Goal: Task Accomplishment & Management: Manage account settings

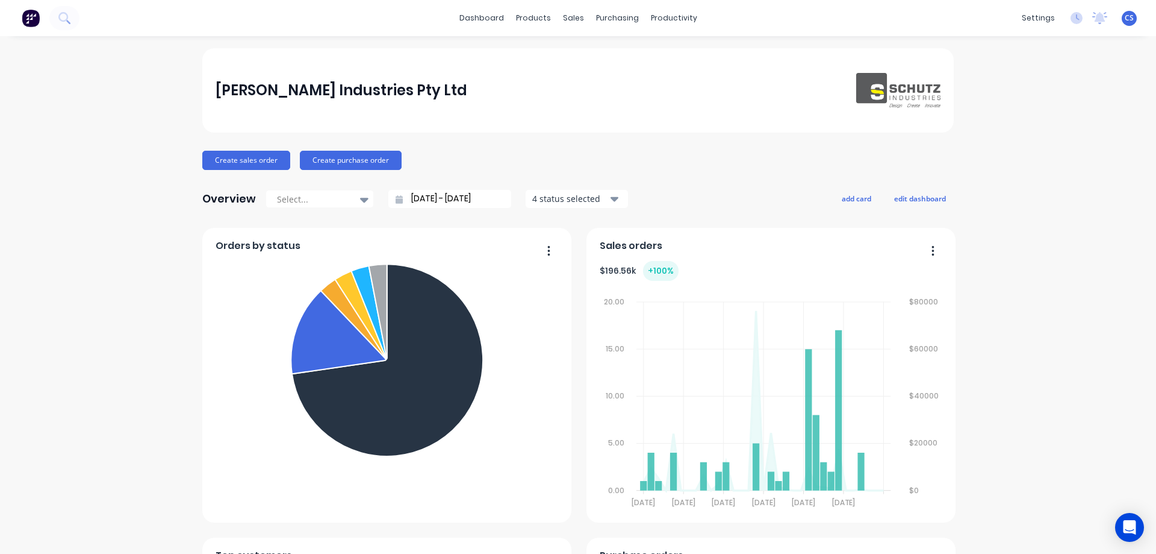
click at [1125, 19] on span "CS" at bounding box center [1129, 18] width 9 height 11
click at [1121, 209] on div "[PERSON_NAME] Industries Pty Ltd Create sales order Create purchase order Overv…" at bounding box center [578, 517] width 1156 height 938
click at [707, 133] on div "Timesheets" at bounding box center [695, 130] width 45 height 11
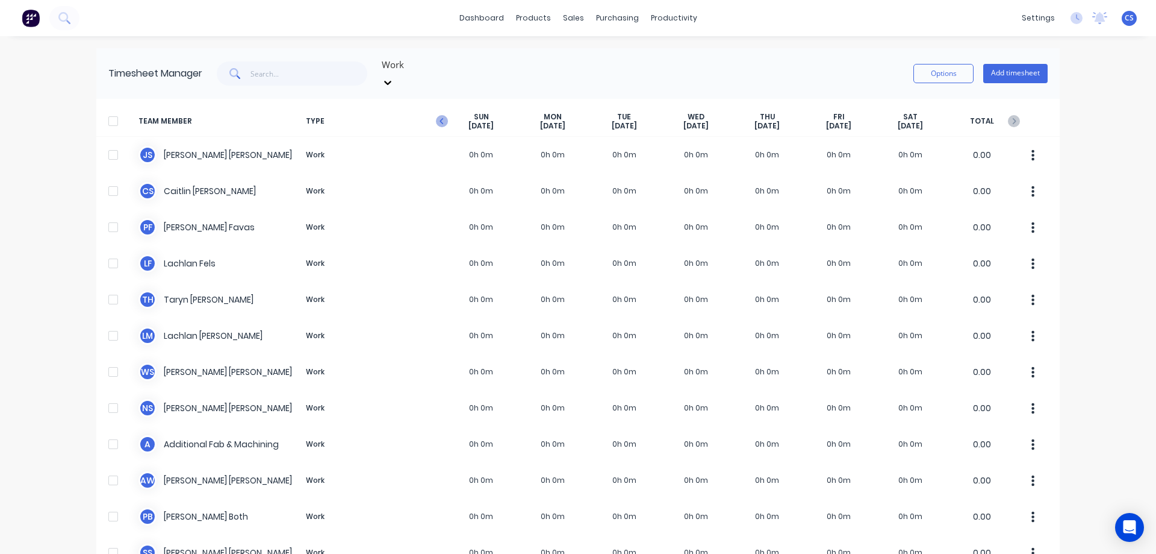
click at [440, 115] on icon "button" at bounding box center [442, 121] width 12 height 12
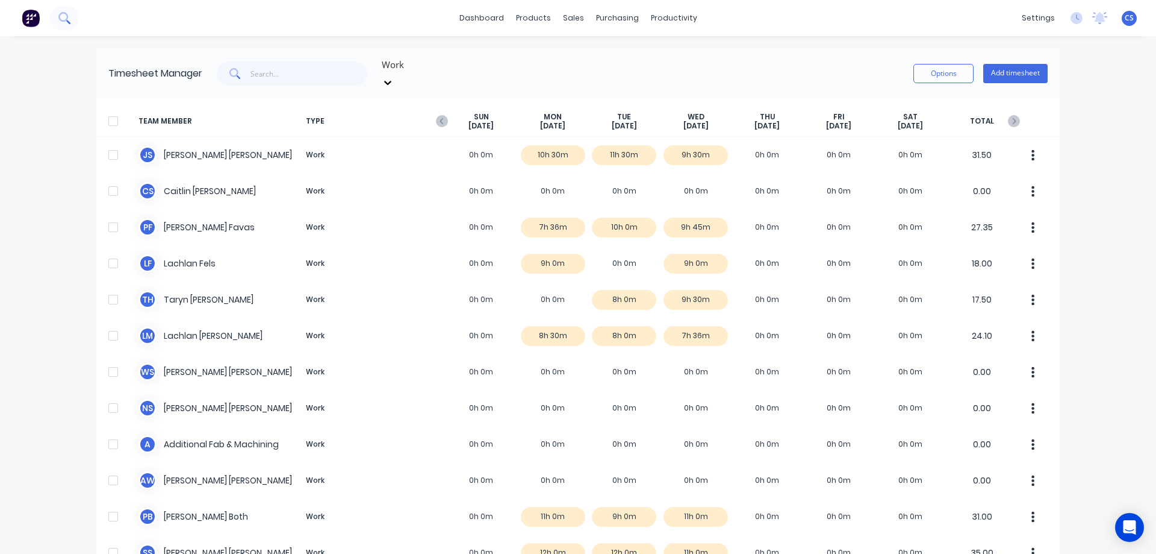
click at [63, 21] on icon at bounding box center [63, 17] width 11 height 11
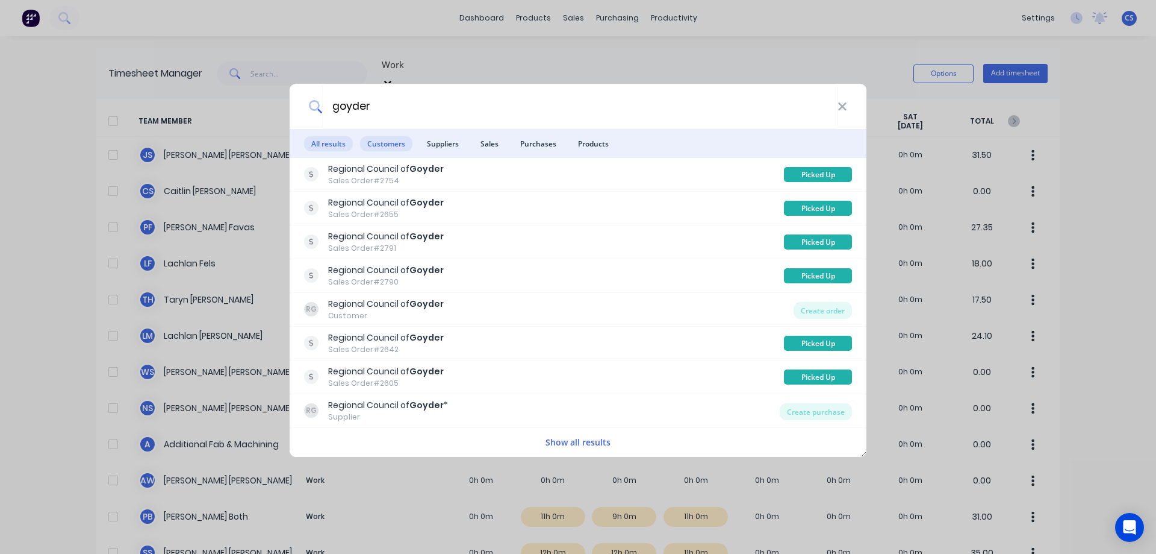
type input "goyder"
click at [387, 143] on span "Customers" at bounding box center [386, 143] width 52 height 15
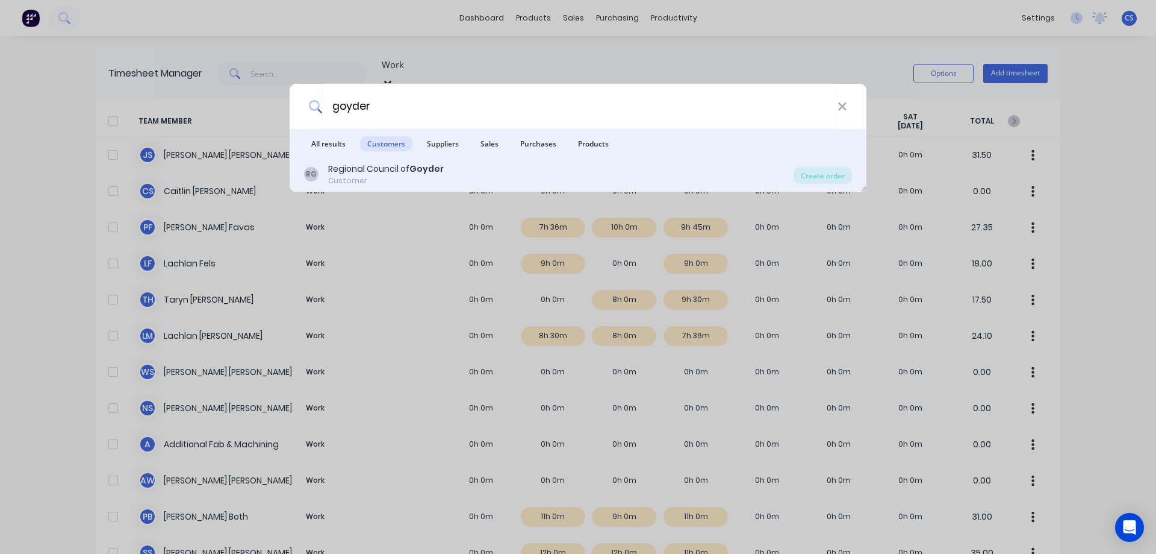
click at [402, 176] on div "Customer" at bounding box center [386, 180] width 116 height 11
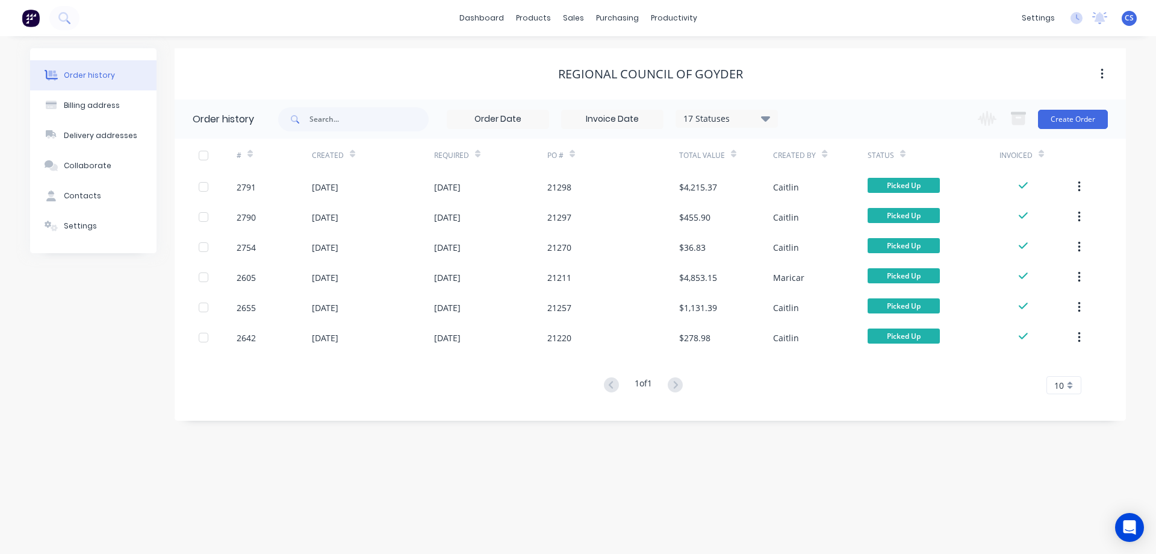
click at [100, 342] on div "Order history Billing address Delivery addresses Collaborate Contacts Settings" at bounding box center [93, 234] width 126 height 372
click at [726, 132] on link "Timesheets" at bounding box center [721, 131] width 160 height 24
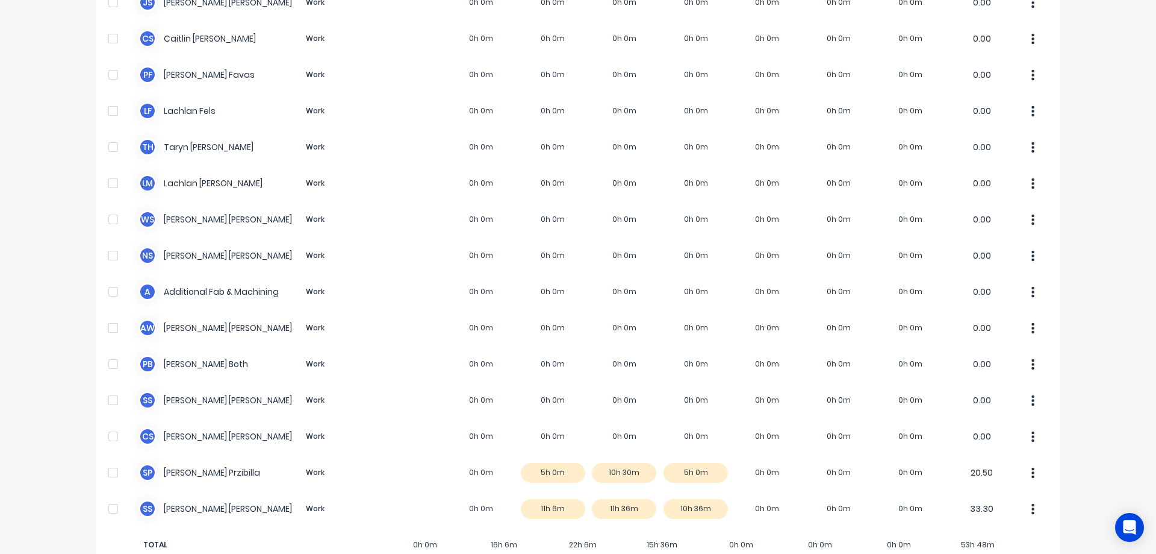
scroll to position [169, 0]
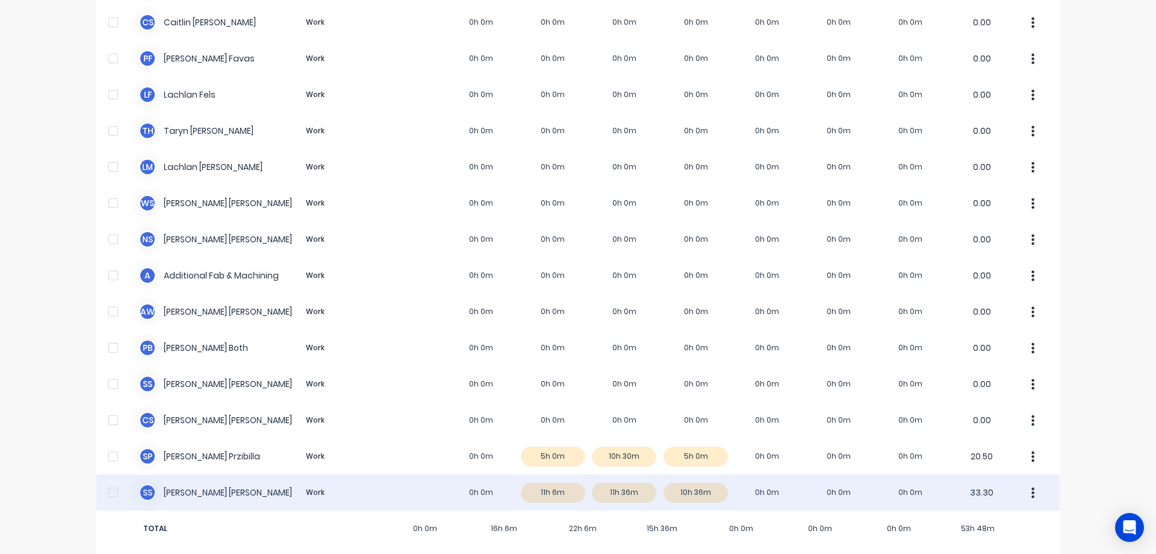
click at [401, 475] on div "S S [PERSON_NAME] Work 0h 0m 11h 6m 11h 36m 10h 36m 0h 0m 0h 0m 0h 0m 33.30" at bounding box center [578, 492] width 964 height 36
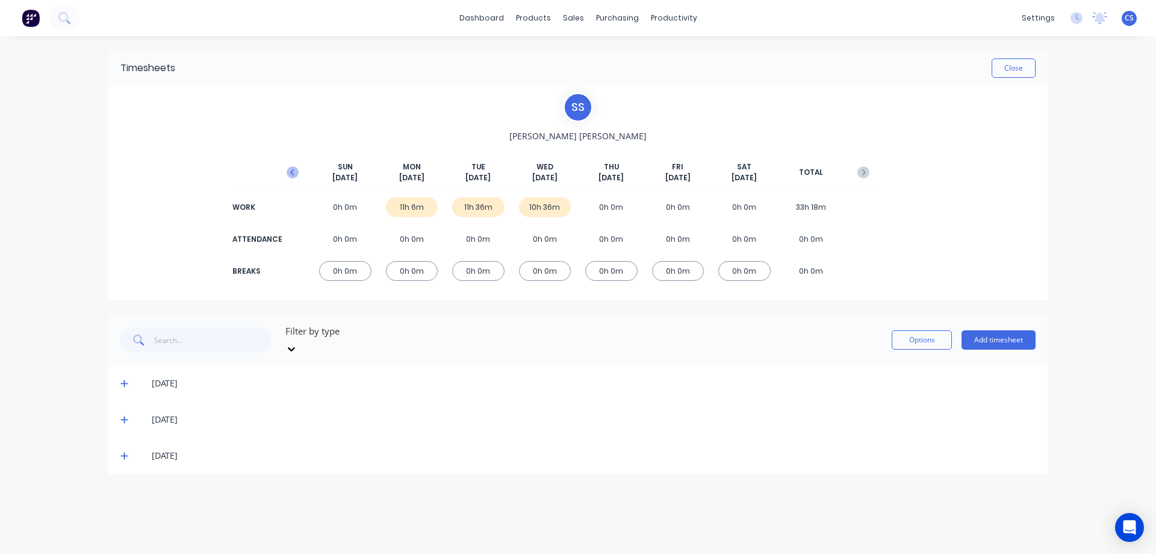
click at [295, 167] on icon "button" at bounding box center [293, 172] width 12 height 12
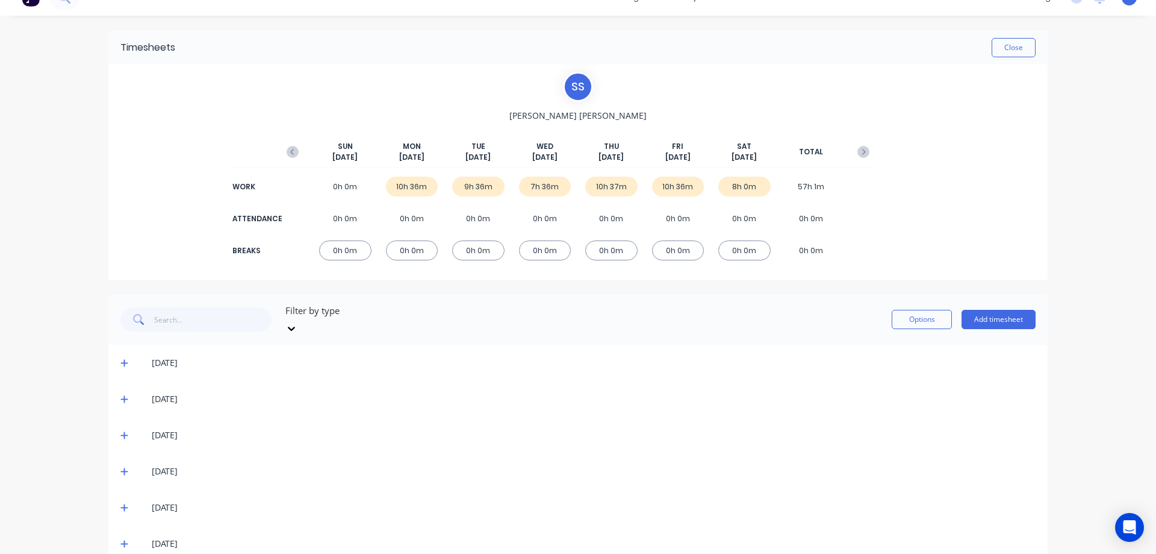
scroll to position [31, 0]
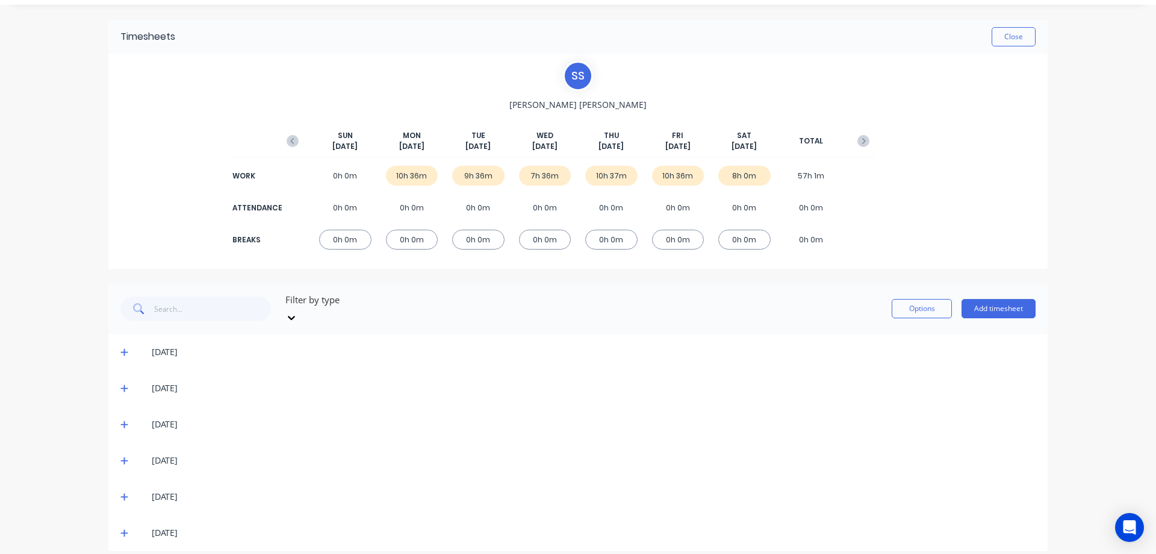
click at [120, 528] on icon at bounding box center [124, 532] width 8 height 8
drag, startPoint x: 122, startPoint y: 487, endPoint x: 122, endPoint y: 461, distance: 25.9
click at [122, 492] on icon at bounding box center [124, 496] width 8 height 8
click at [120, 457] on icon at bounding box center [123, 460] width 7 height 7
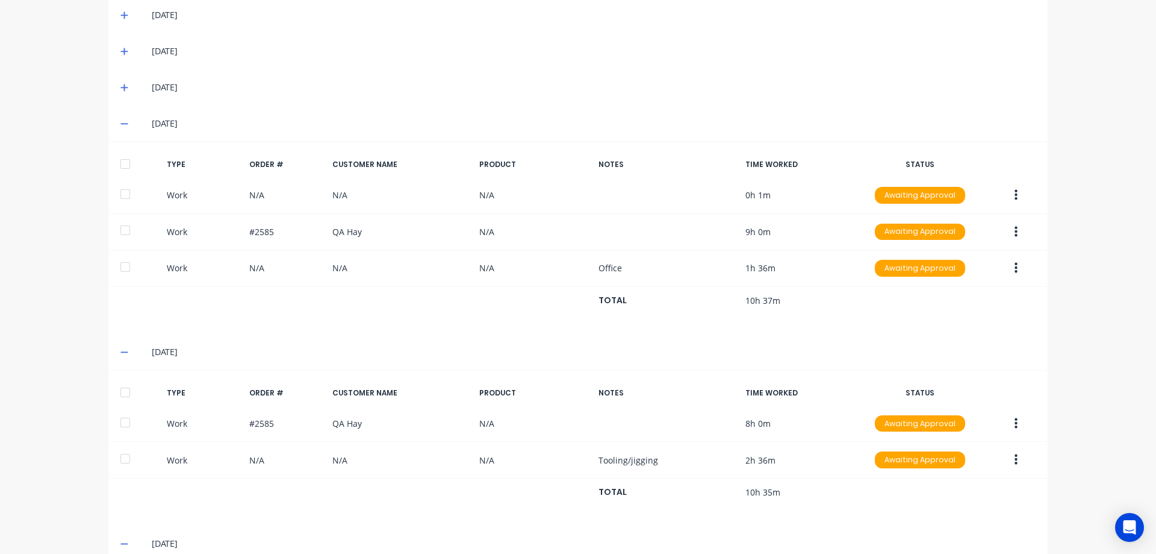
scroll to position [354, 0]
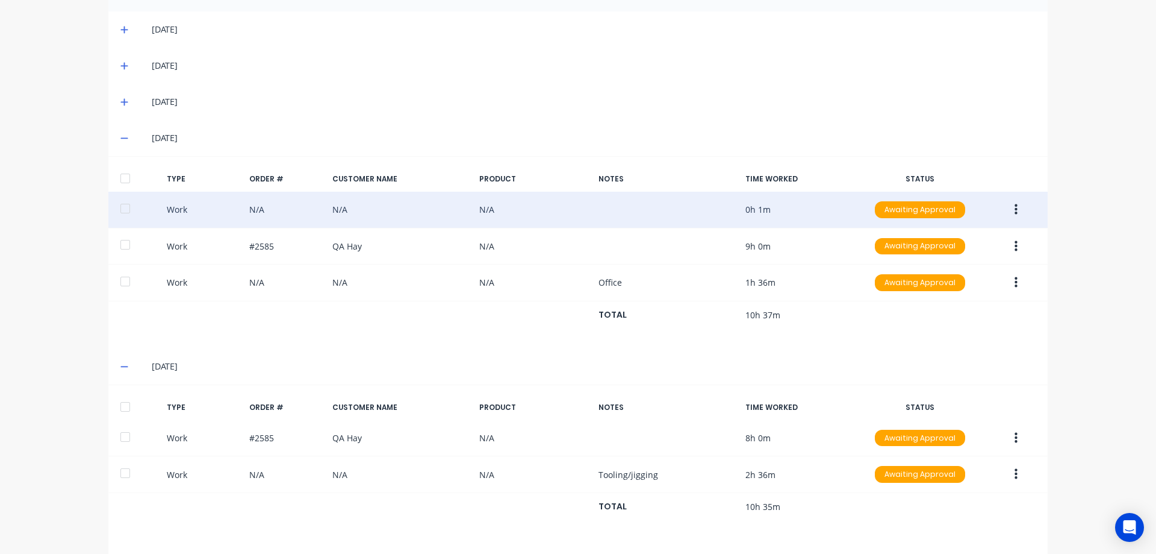
click at [1015, 199] on button "button" at bounding box center [1016, 210] width 28 height 22
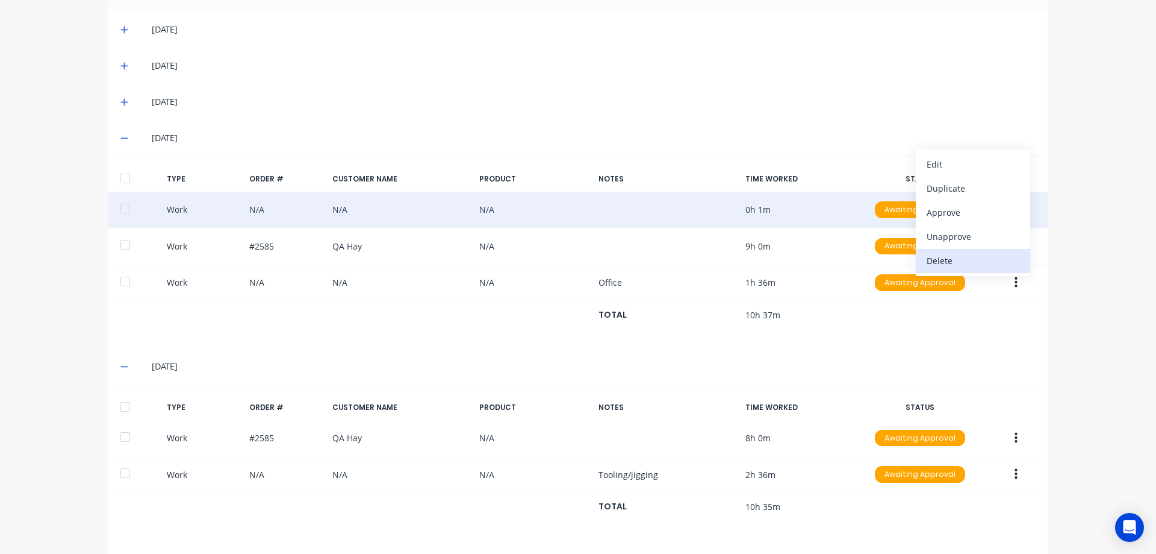
click at [996, 252] on div "Delete" at bounding box center [973, 260] width 93 height 17
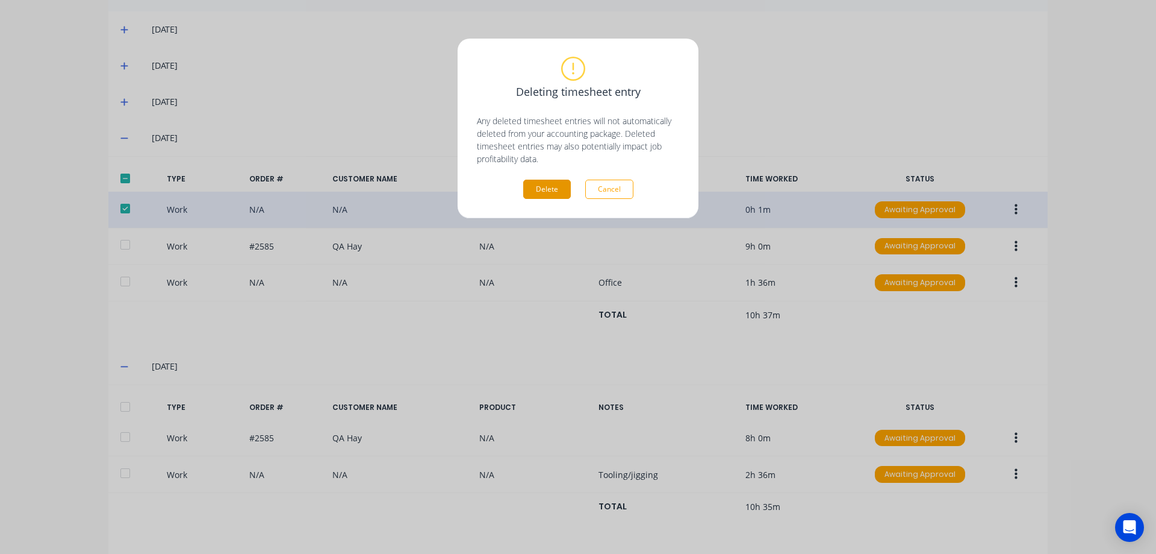
click at [552, 192] on button "Delete" at bounding box center [547, 188] width 48 height 19
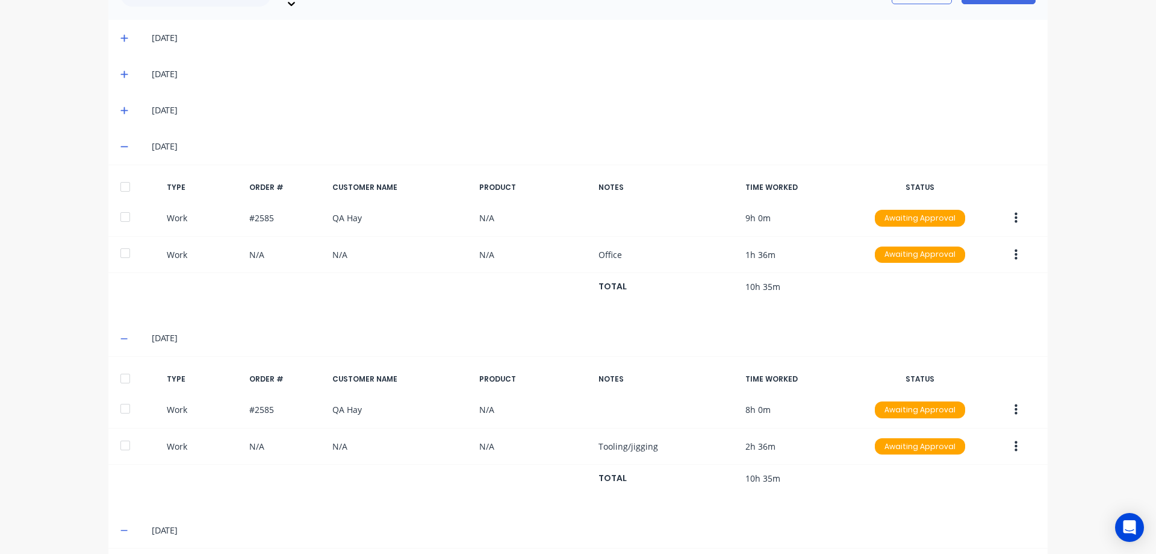
scroll to position [378, 0]
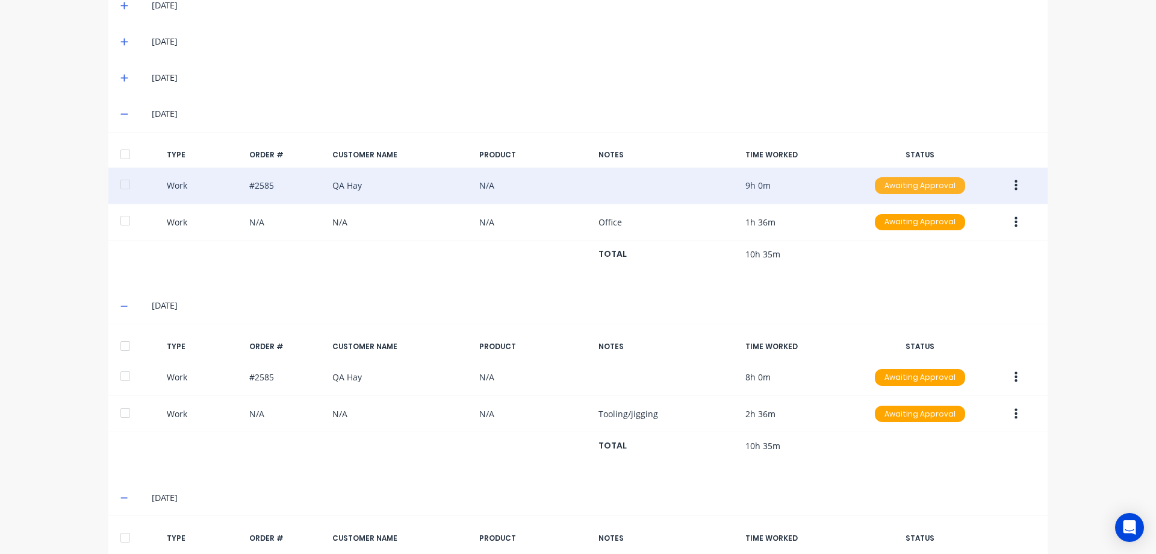
click at [920, 177] on div "Awaiting Approval" at bounding box center [920, 185] width 90 height 17
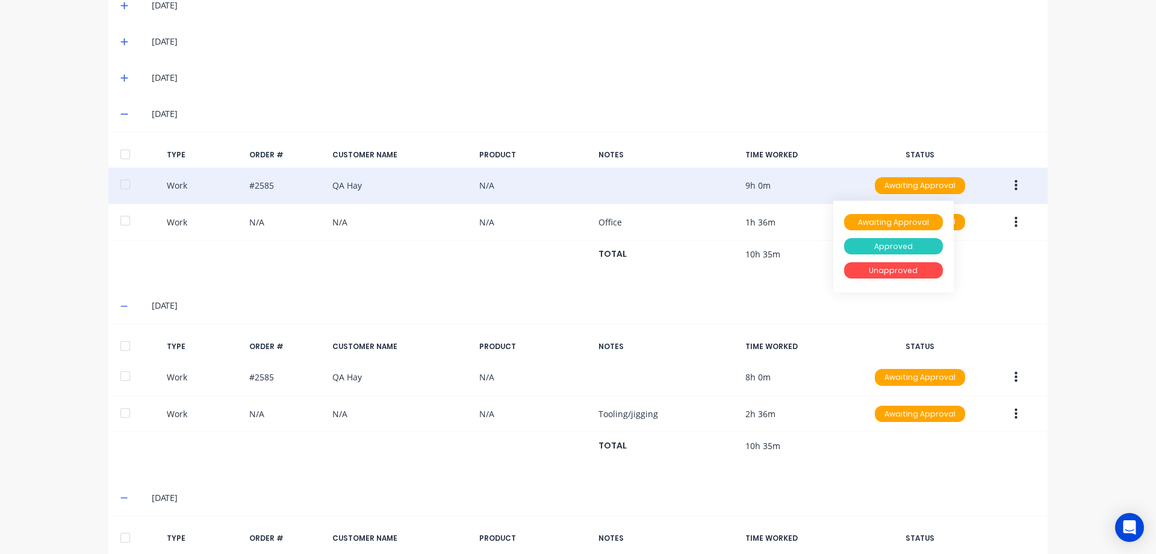
click at [913, 238] on div "Approved" at bounding box center [893, 246] width 99 height 17
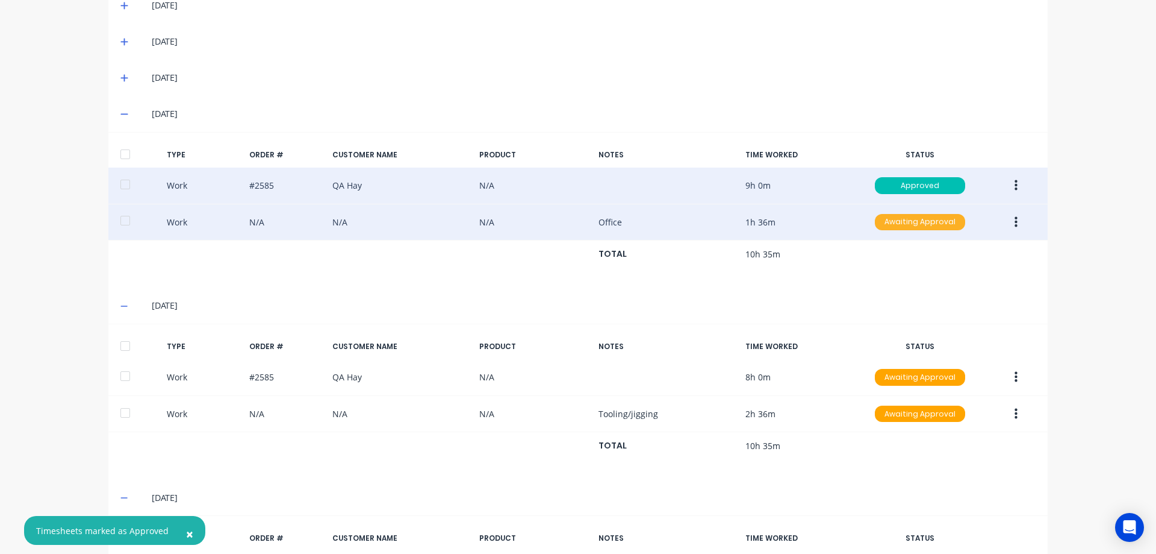
click at [928, 214] on div "Awaiting Approval" at bounding box center [920, 222] width 90 height 17
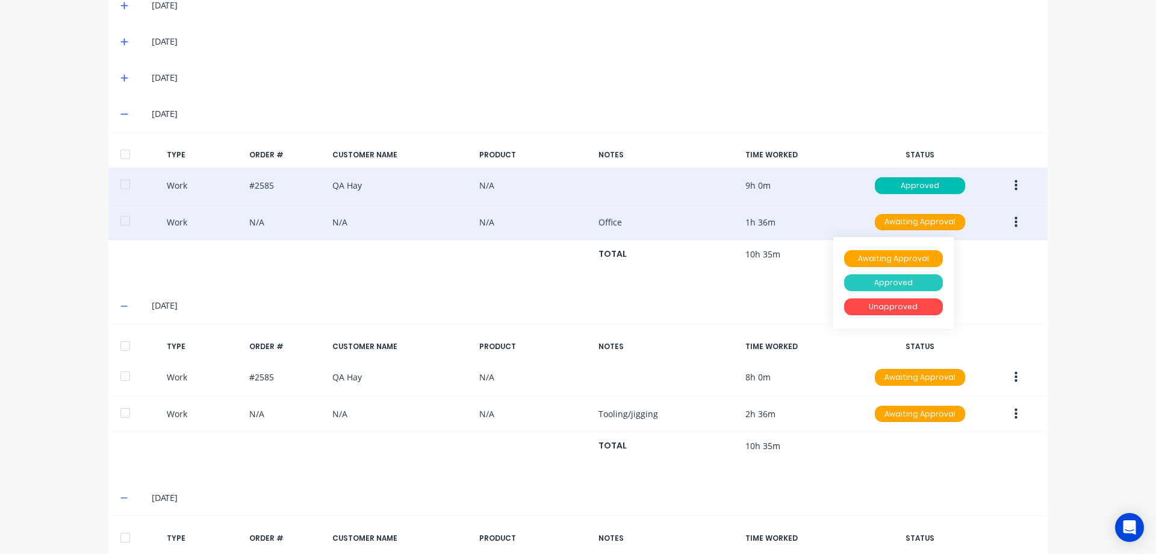
click at [916, 274] on div "Approved" at bounding box center [893, 282] width 99 height 17
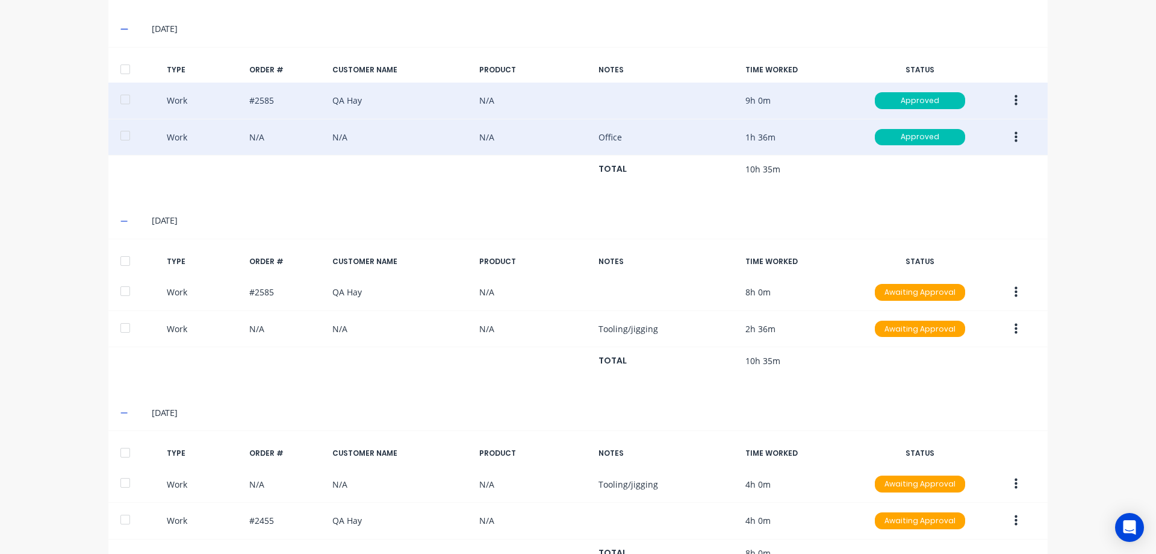
scroll to position [498, 0]
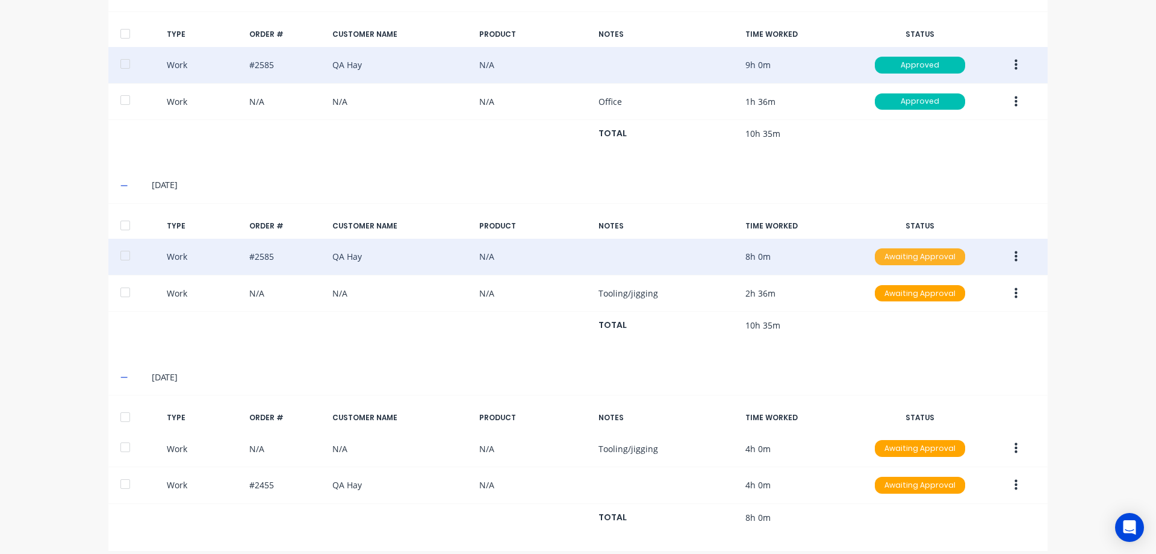
click at [896, 248] on div "Awaiting Approval" at bounding box center [920, 256] width 90 height 17
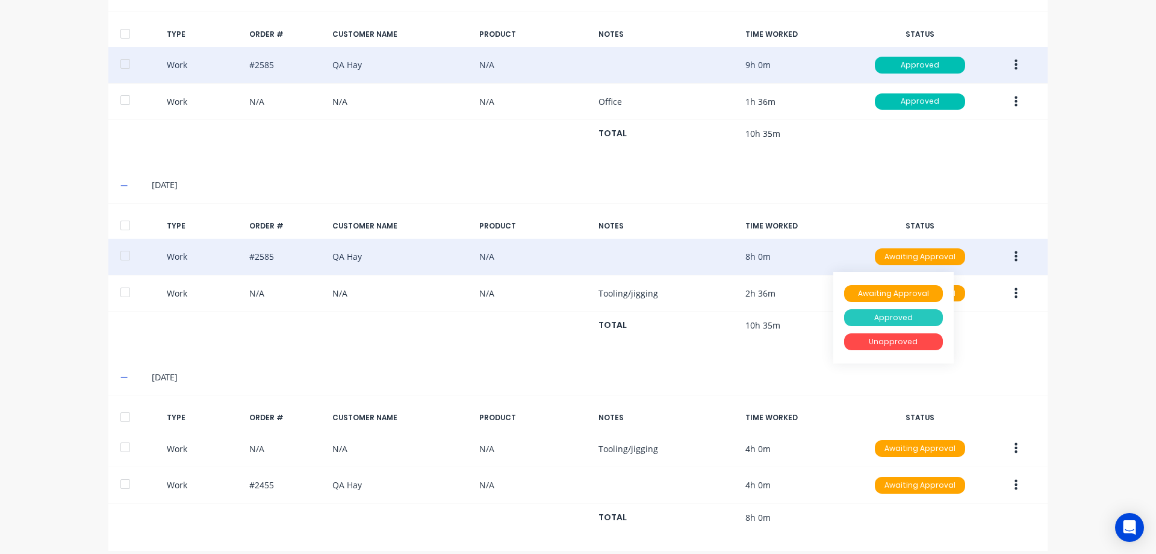
click at [900, 309] on div "Approved" at bounding box center [893, 317] width 99 height 17
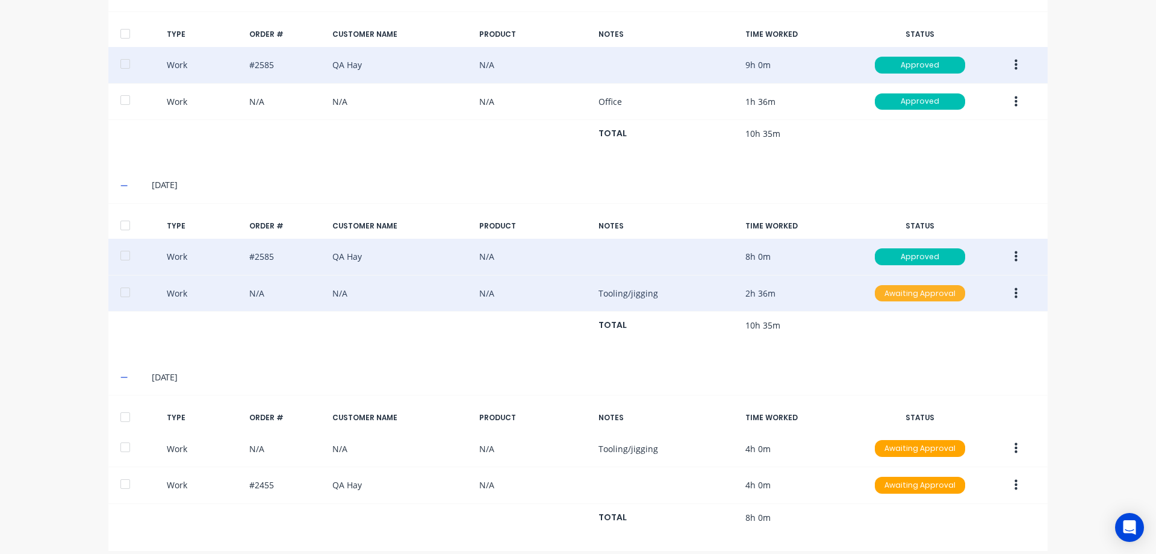
click at [888, 286] on div "Awaiting Approval" at bounding box center [920, 293] width 90 height 17
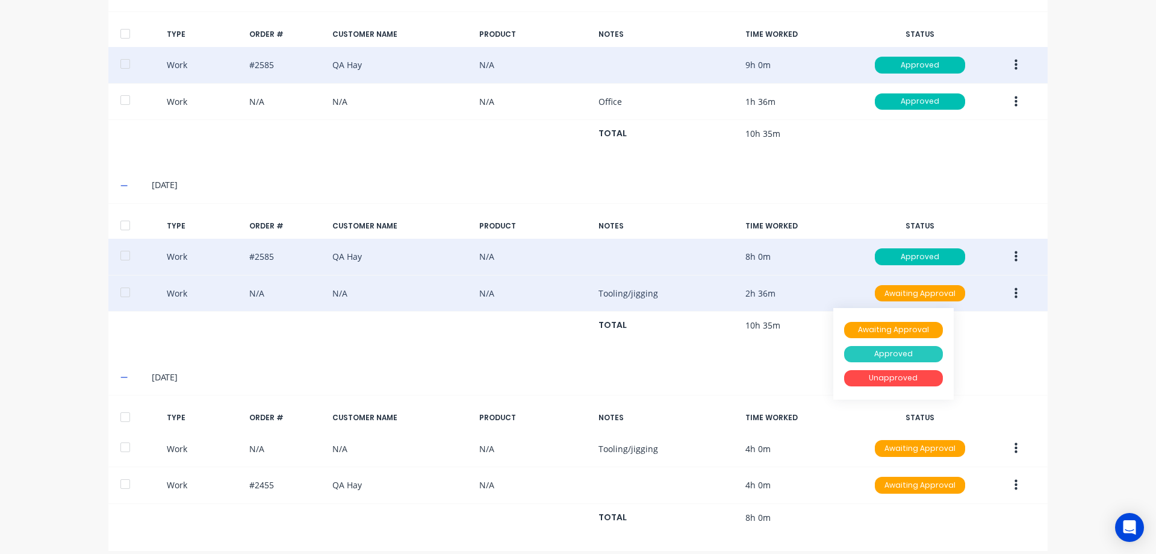
click at [897, 346] on div "Approved" at bounding box center [893, 354] width 99 height 17
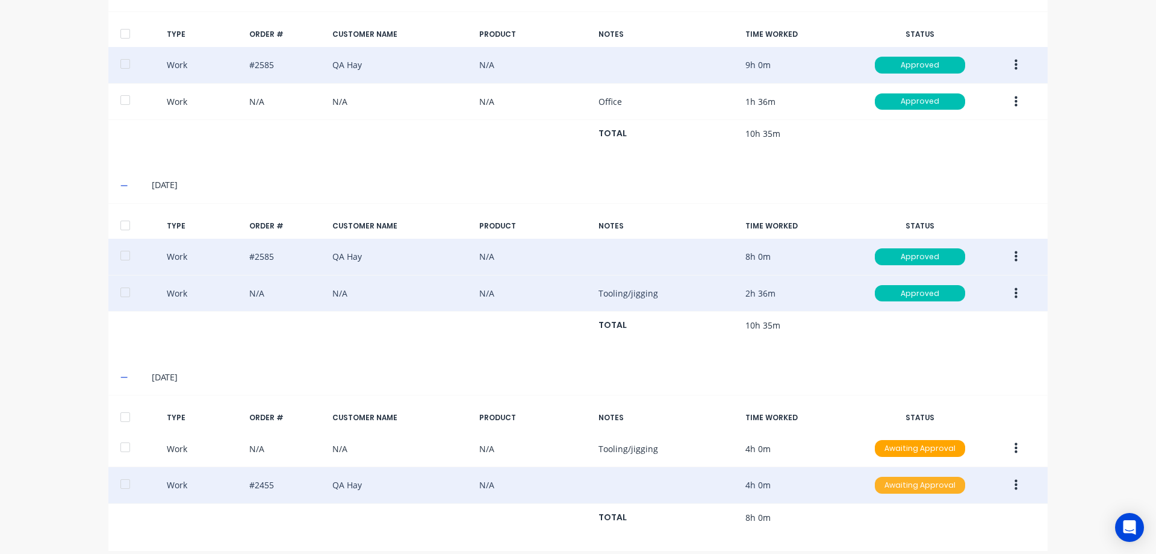
click at [917, 476] on div "Awaiting Approval" at bounding box center [920, 484] width 90 height 17
click at [905, 537] on div "Approved" at bounding box center [893, 545] width 99 height 17
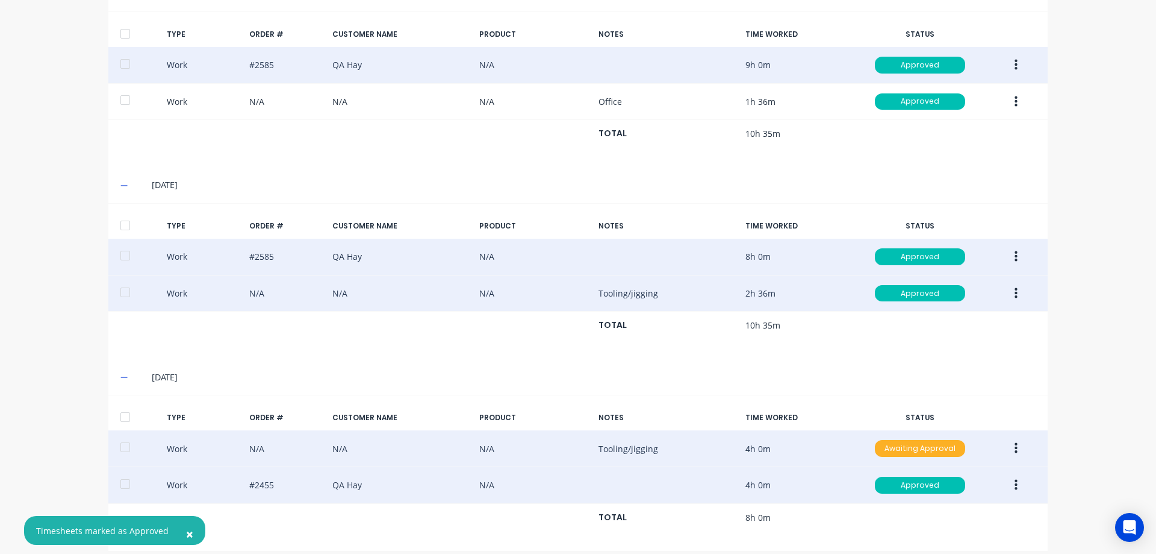
click at [914, 440] on div "Awaiting Approval" at bounding box center [920, 448] width 90 height 17
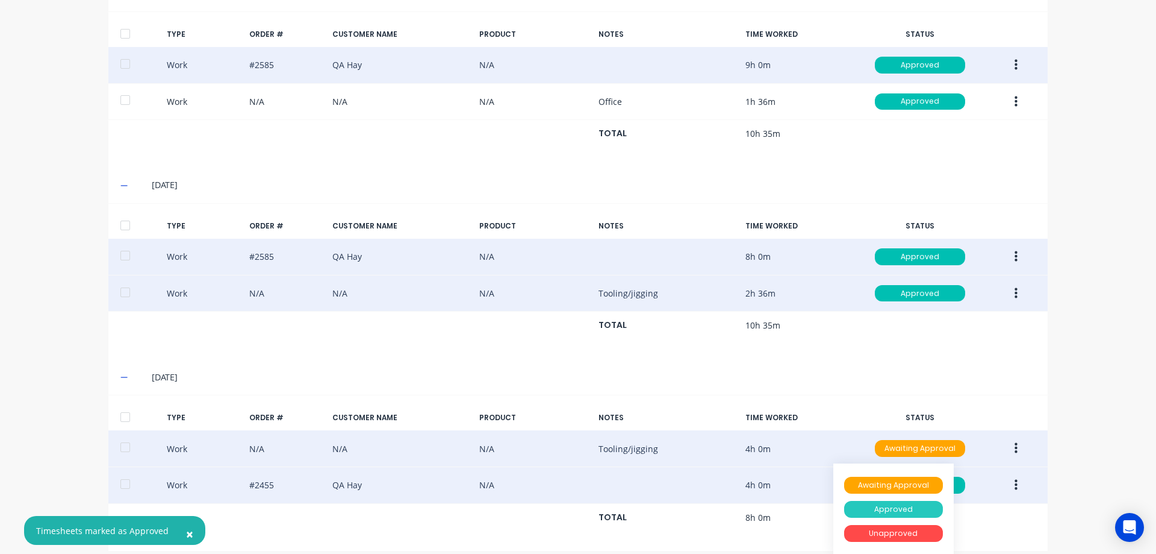
click at [903, 501] on div "Approved" at bounding box center [893, 509] width 99 height 17
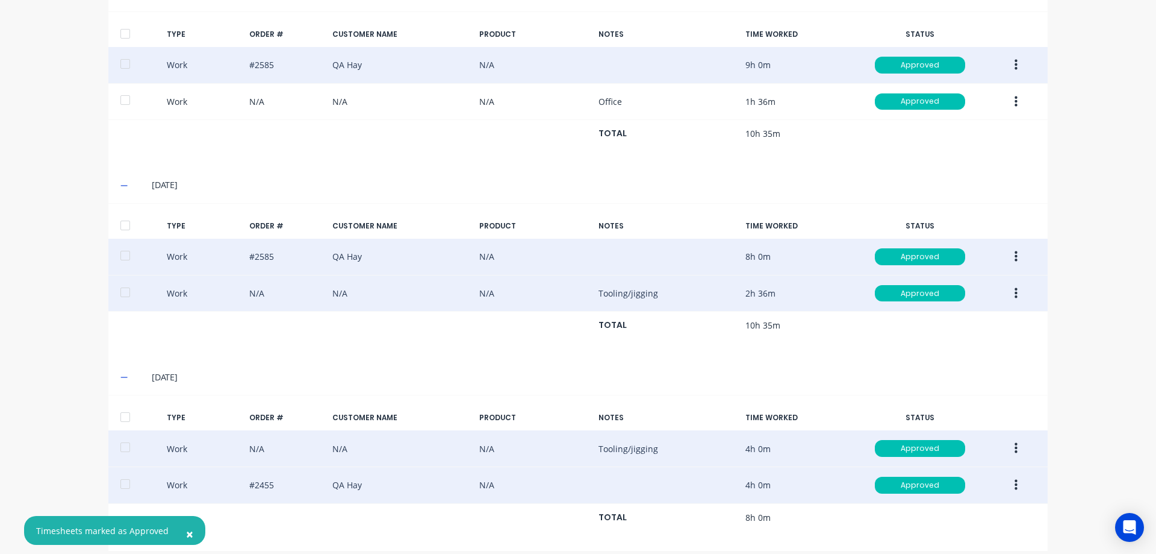
click at [1102, 434] on div "× Timesheets marked as Approved dashboard products sales purchasing productivit…" at bounding box center [578, 277] width 1156 height 554
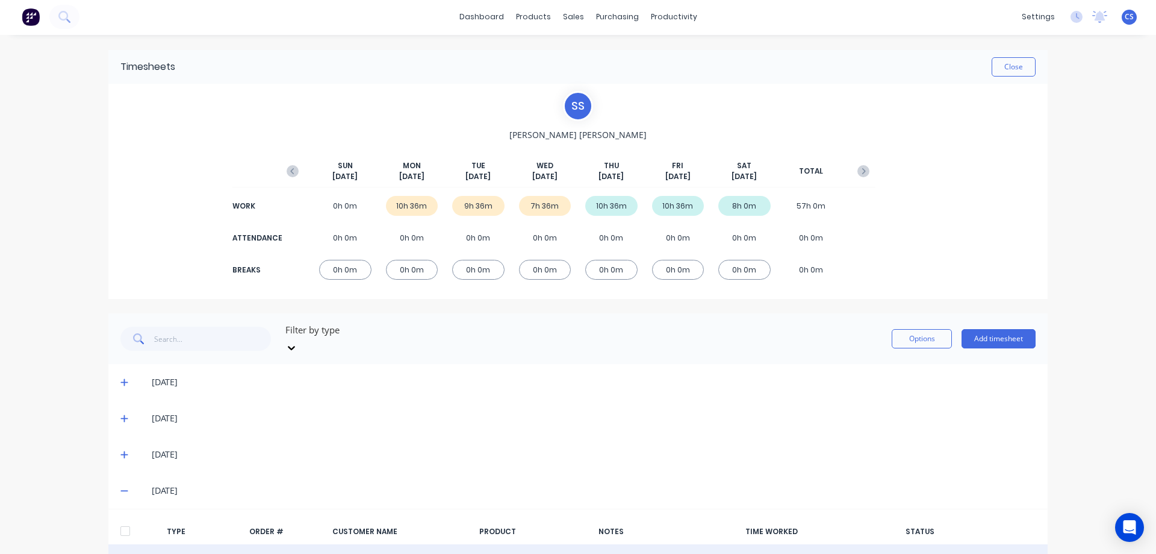
scroll to position [0, 0]
click at [858, 172] on icon "button" at bounding box center [864, 172] width 12 height 12
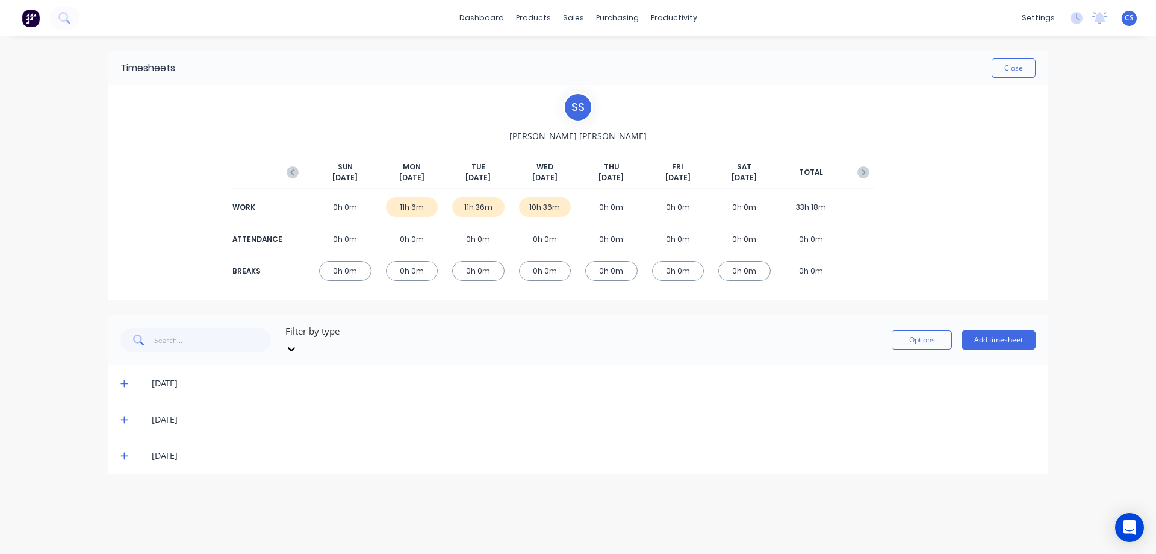
click at [122, 451] on icon at bounding box center [124, 455] width 8 height 8
click at [120, 415] on icon at bounding box center [124, 419] width 8 height 8
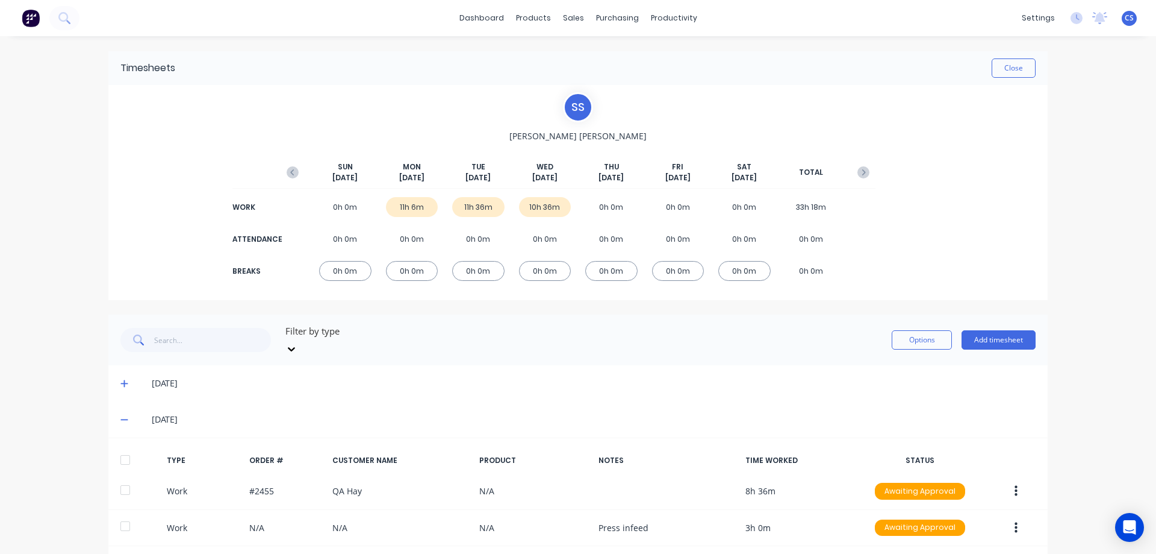
click at [120, 379] on icon at bounding box center [124, 383] width 8 height 8
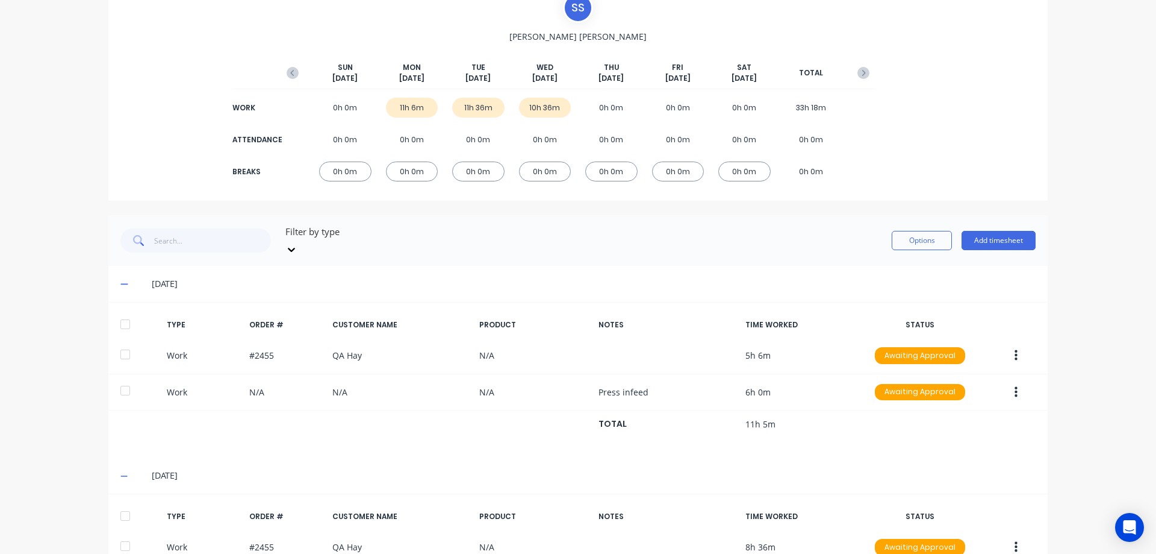
scroll to position [120, 0]
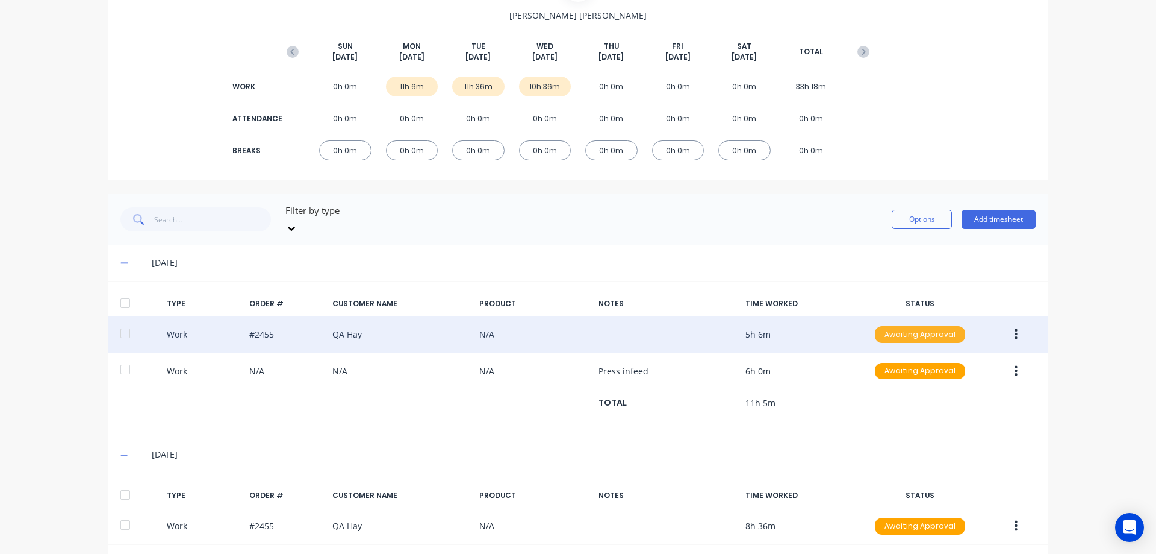
click at [935, 326] on div "Awaiting Approval" at bounding box center [920, 334] width 90 height 17
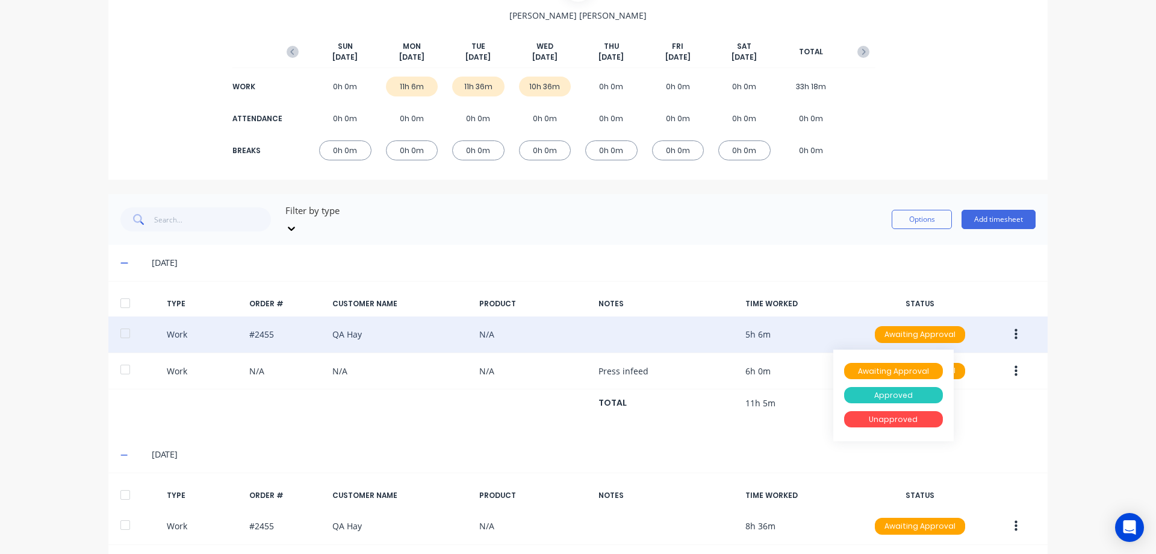
click at [934, 387] on div "Approved" at bounding box center [893, 395] width 99 height 17
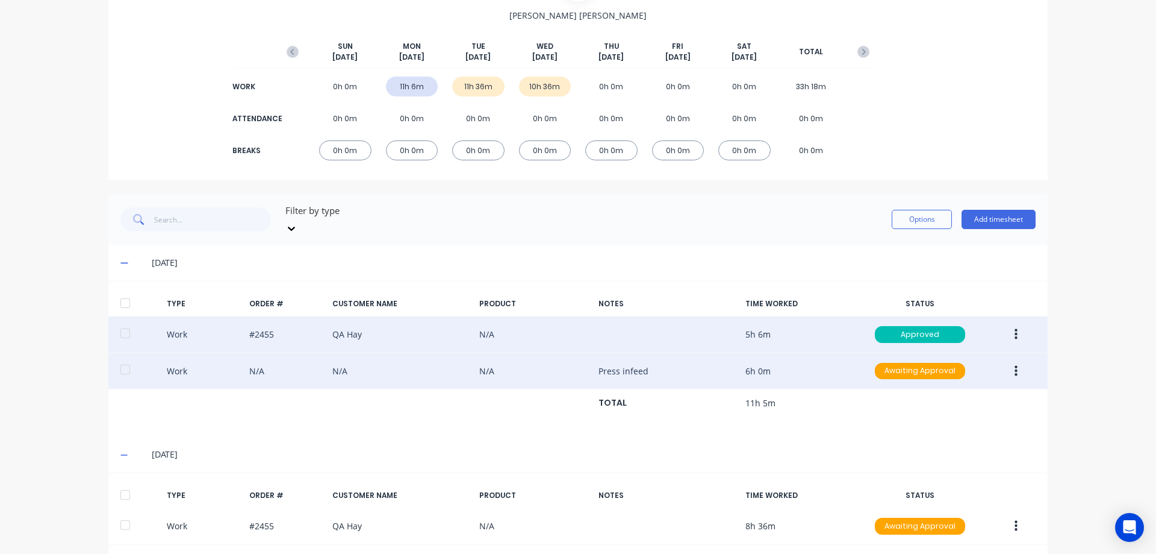
click at [1015, 364] on icon "button" at bounding box center [1016, 370] width 3 height 13
click at [969, 320] on div "Edit" at bounding box center [973, 325] width 93 height 17
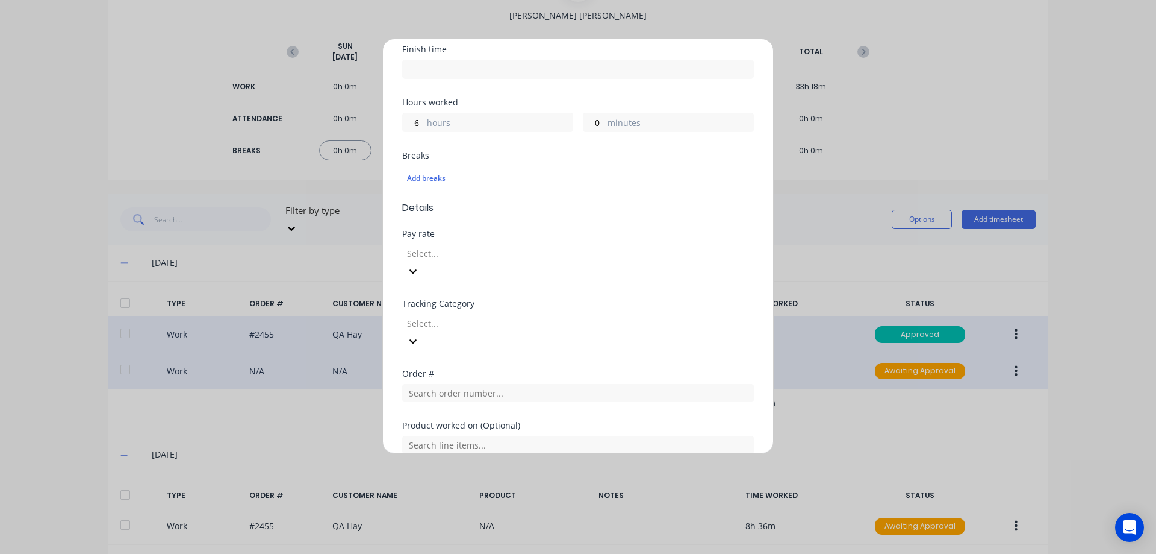
scroll to position [301, 0]
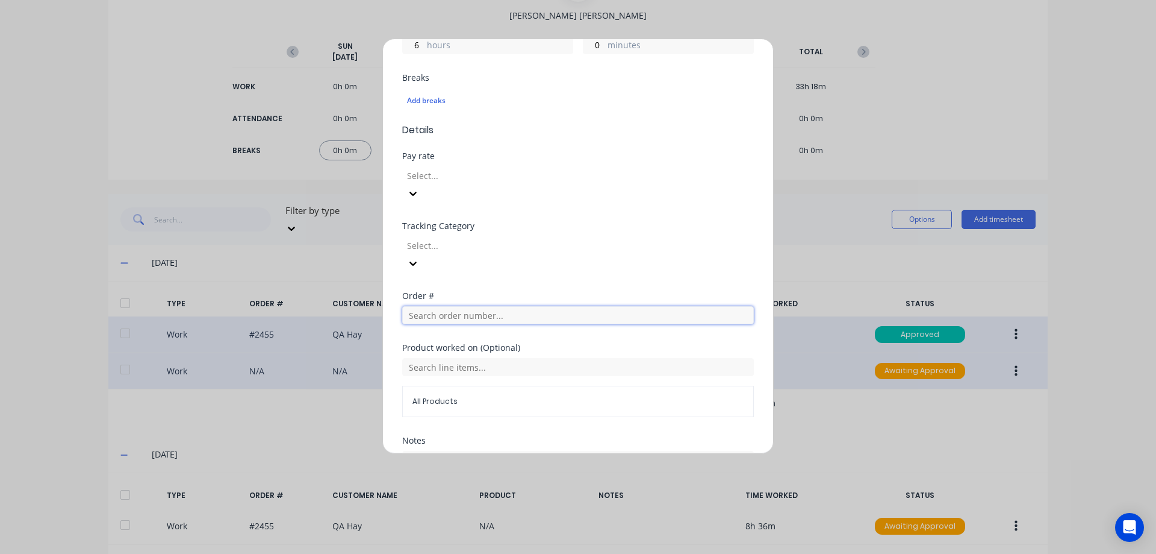
click at [458, 306] on input "text" at bounding box center [578, 315] width 352 height 18
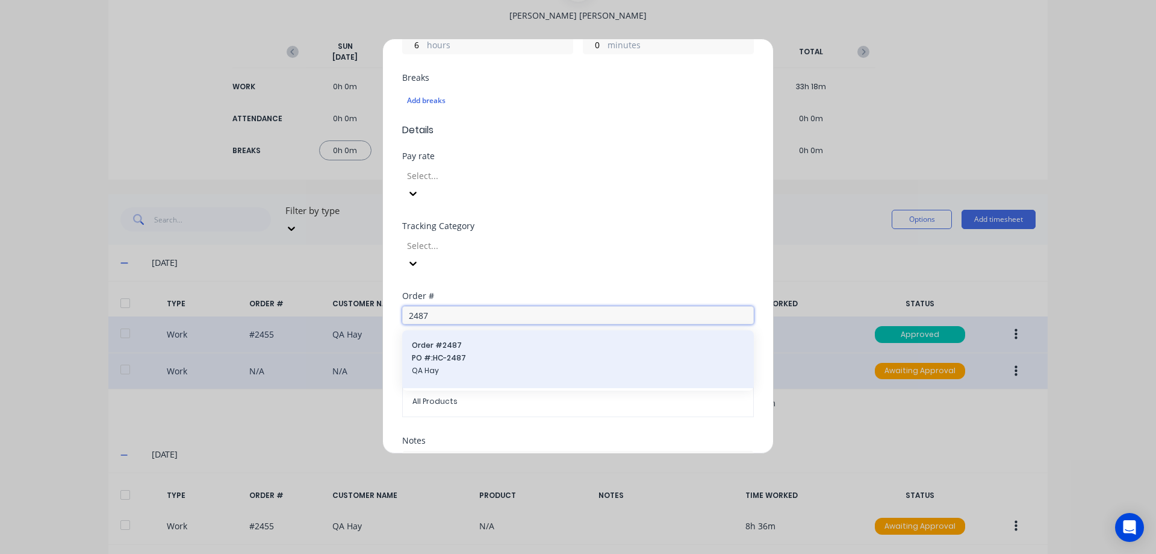
type input "2487"
click at [485, 340] on span "Order # 2487" at bounding box center [578, 345] width 332 height 11
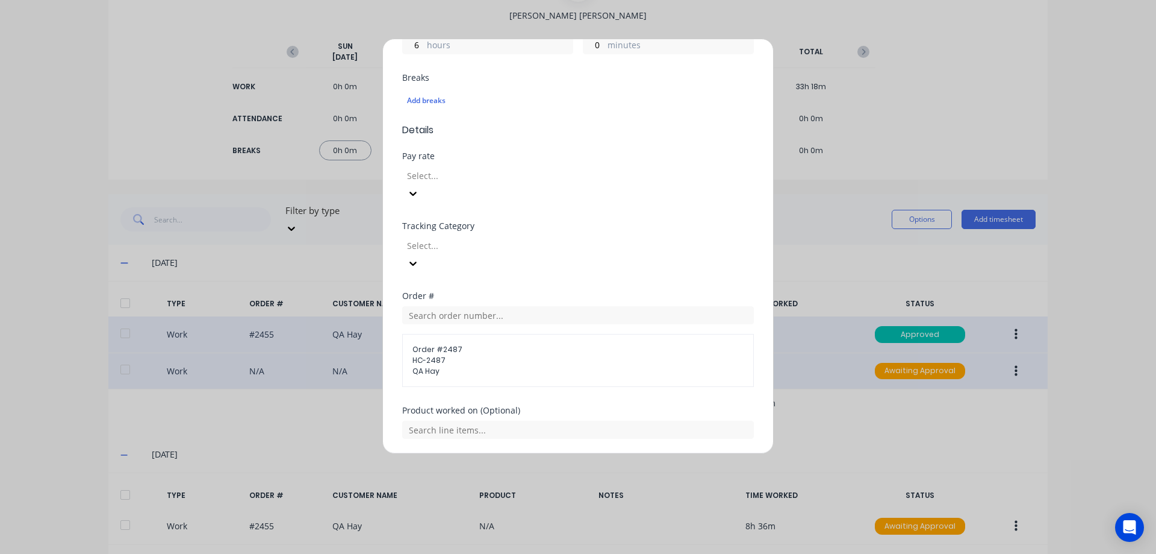
click at [472, 238] on div at bounding box center [492, 245] width 173 height 15
click at [491, 176] on div at bounding box center [492, 175] width 173 height 15
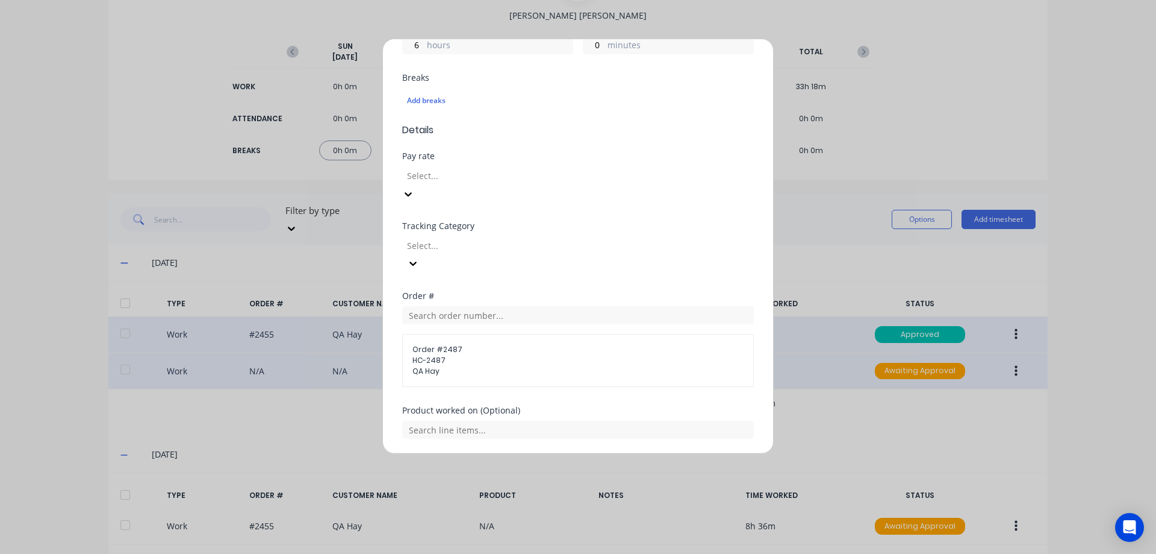
click at [491, 176] on div at bounding box center [492, 175] width 173 height 15
click at [480, 238] on div at bounding box center [492, 245] width 173 height 15
click at [466, 175] on div at bounding box center [492, 175] width 173 height 15
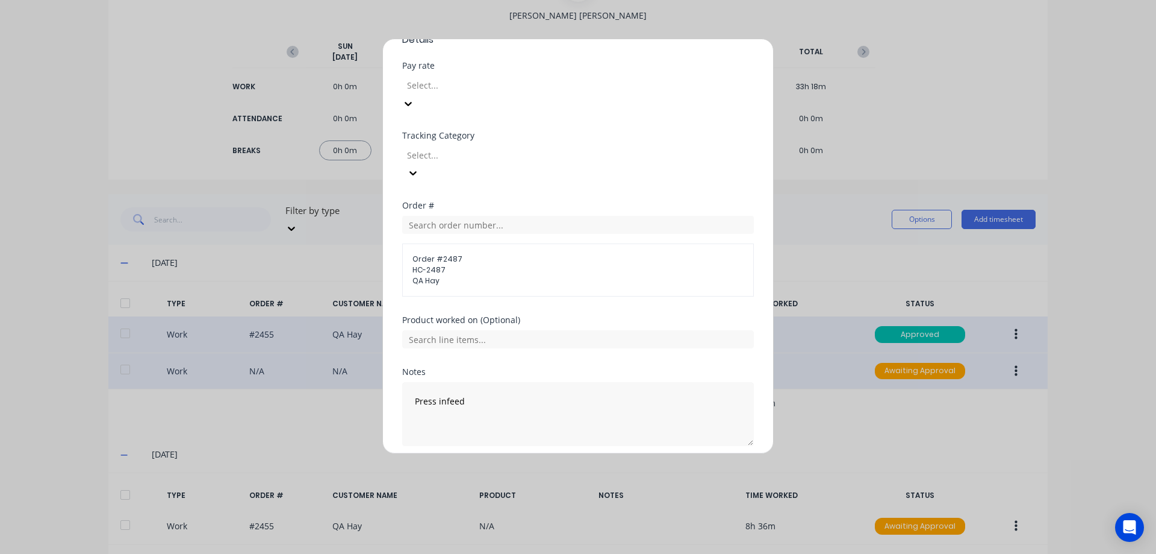
scroll to position [404, 0]
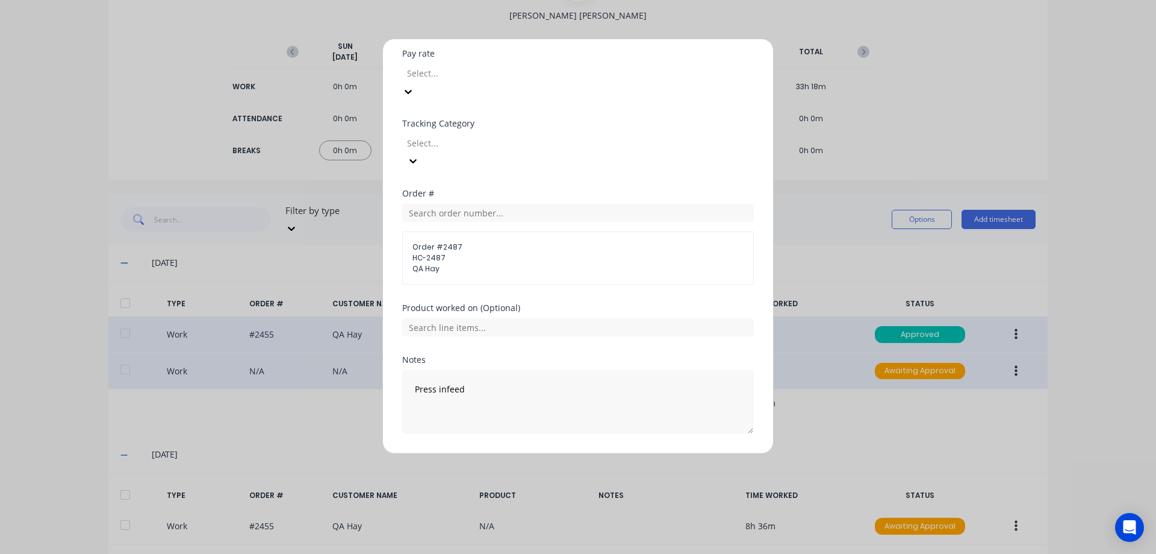
click at [567, 453] on button "Edit time tracking entry" at bounding box center [549, 462] width 103 height 19
click at [563, 455] on button "Edit time tracking entry" at bounding box center [549, 464] width 103 height 19
click at [537, 54] on div at bounding box center [493, 55] width 173 height 15
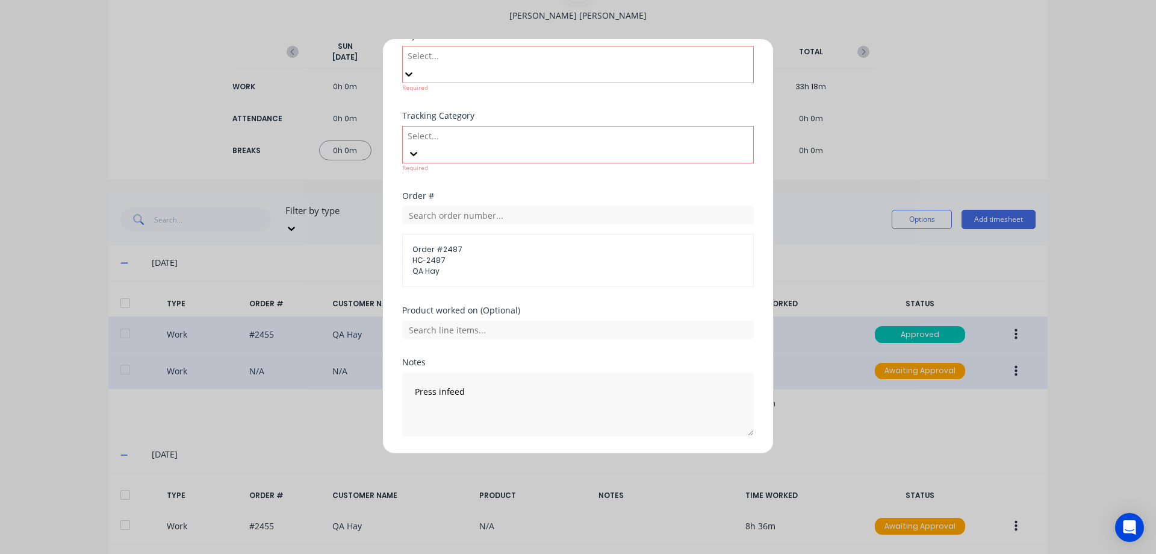
click at [555, 553] on div "No options" at bounding box center [578, 560] width 1156 height 13
click at [563, 553] on div "No options" at bounding box center [578, 560] width 1156 height 13
click at [564, 553] on div "No options" at bounding box center [578, 560] width 1156 height 13
click at [577, 128] on div at bounding box center [493, 135] width 173 height 15
click at [577, 553] on div "No options" at bounding box center [578, 560] width 1156 height 13
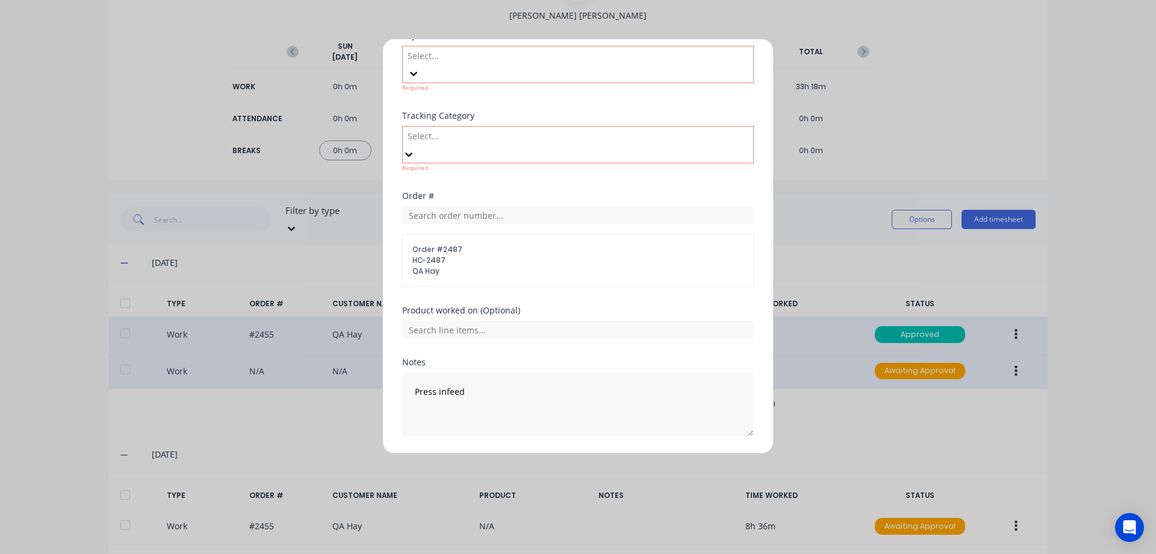
click at [577, 553] on div "No options" at bounding box center [578, 560] width 1156 height 13
click at [687, 203] on div "Order # 2487 HC-2487 QA Hay" at bounding box center [578, 245] width 352 height 84
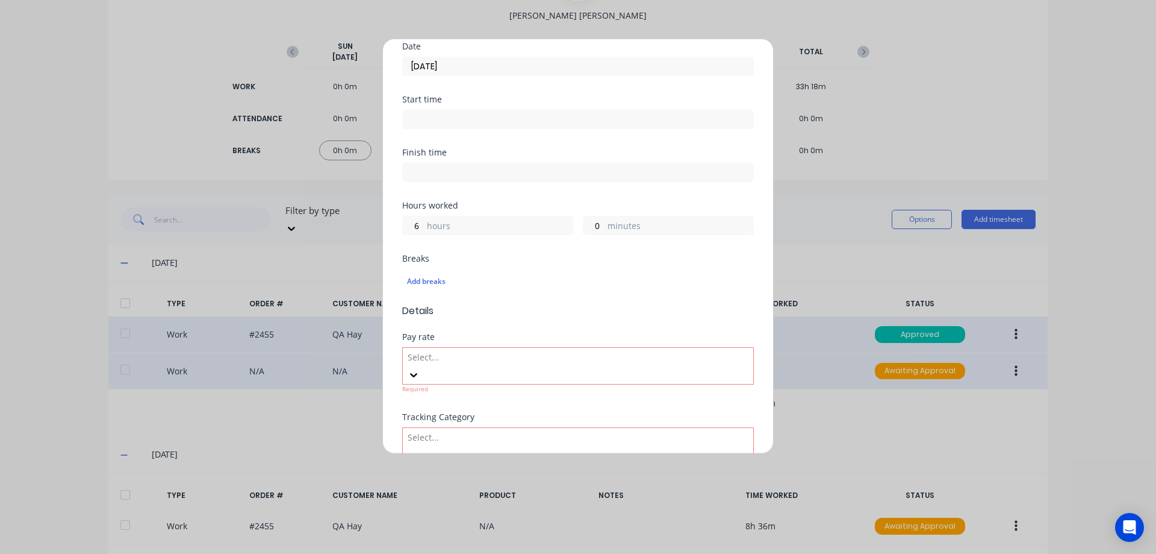
scroll to position [241, 0]
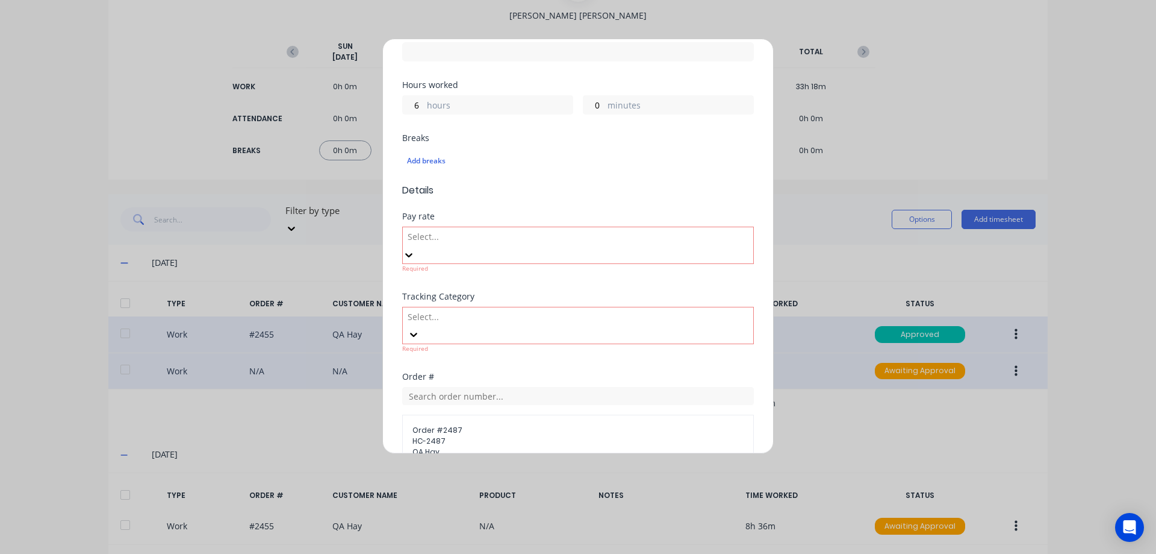
click at [514, 236] on div at bounding box center [493, 236] width 173 height 15
click at [546, 178] on div "Breaks Add breaks" at bounding box center [578, 158] width 352 height 49
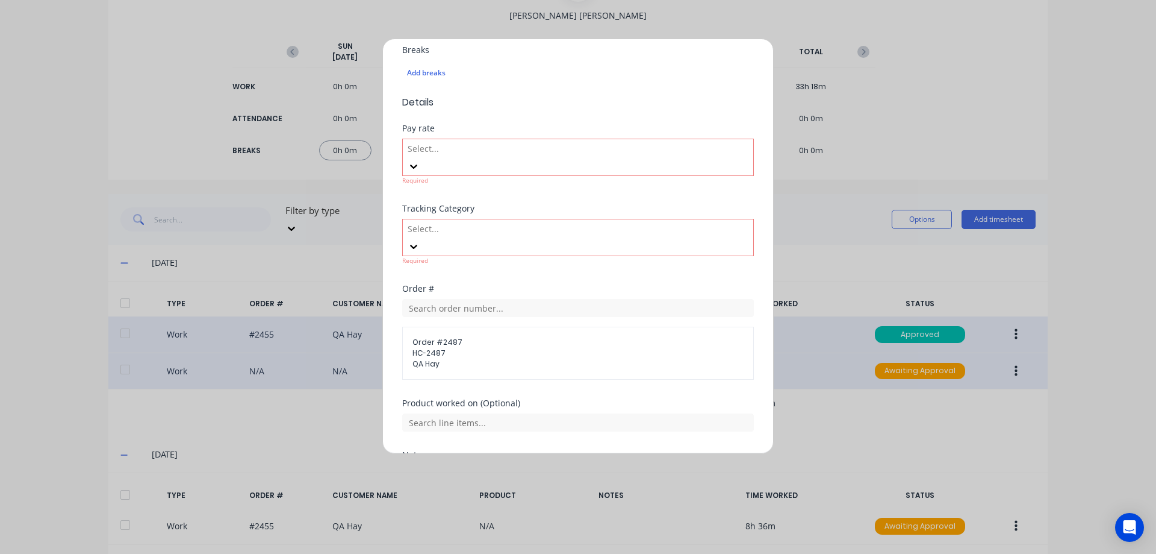
scroll to position [422, 0]
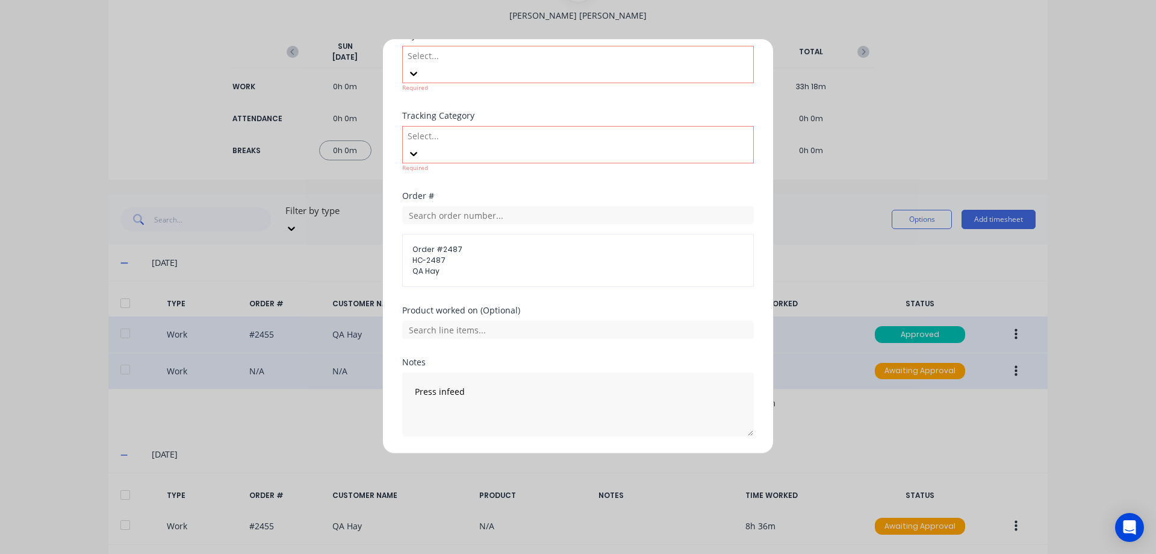
click at [549, 455] on button "Edit time tracking entry" at bounding box center [549, 464] width 103 height 19
click at [551, 455] on button "Edit time tracking entry" at bounding box center [549, 464] width 103 height 19
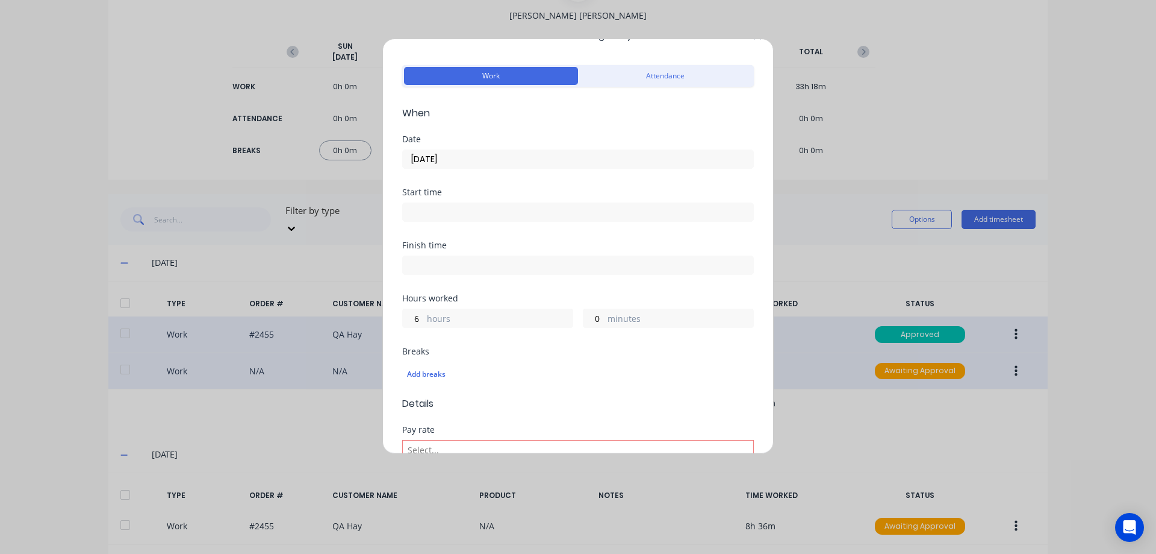
scroll to position [0, 0]
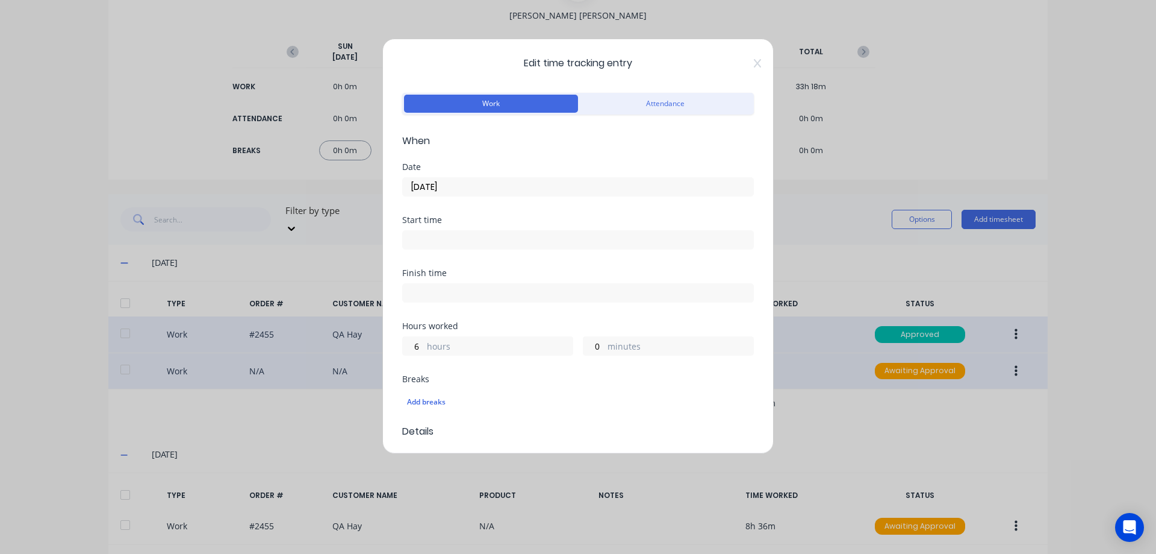
click at [476, 234] on input at bounding box center [578, 240] width 351 height 18
type input "10:06 AM"
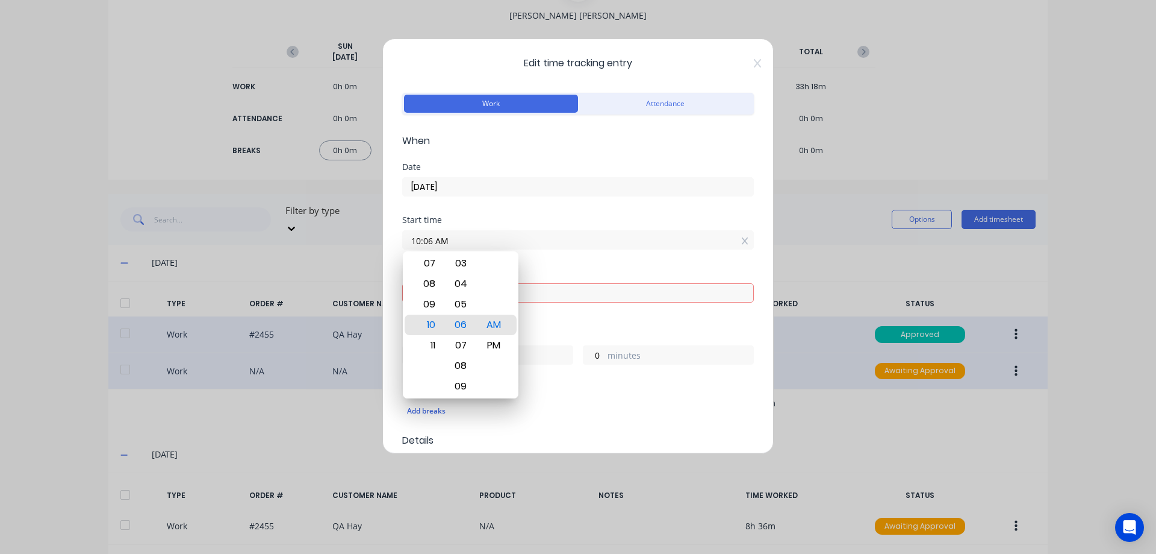
click at [476, 234] on input "10:06 AM" at bounding box center [578, 240] width 351 height 18
drag, startPoint x: 474, startPoint y: 243, endPoint x: 392, endPoint y: 233, distance: 83.1
click at [392, 232] on div "Edit time tracking entry Work Attendance When Date [DATE] Start time 10:06 AM F…" at bounding box center [578, 246] width 392 height 415
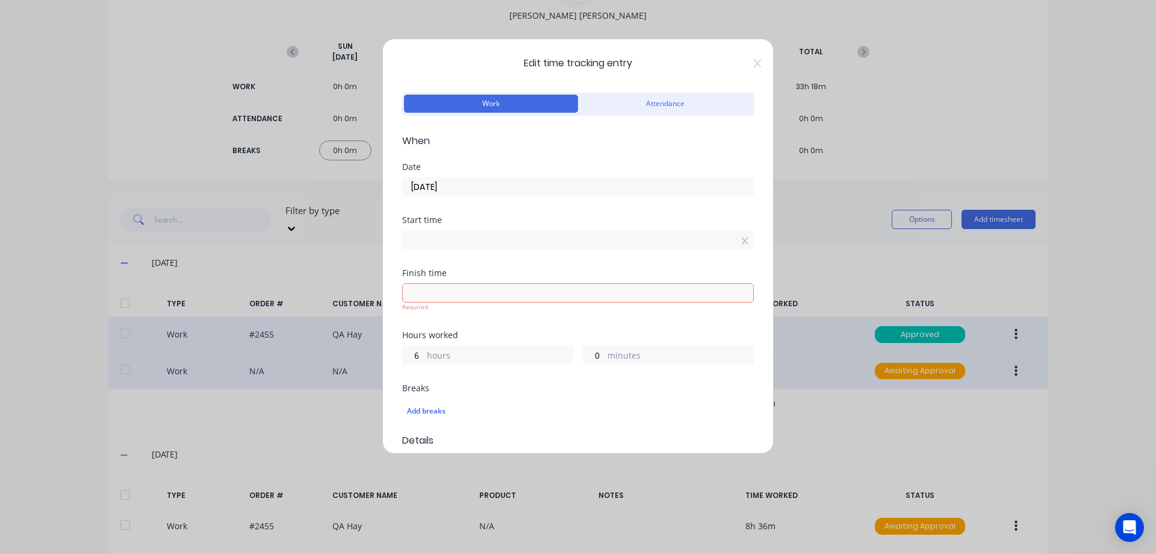
click at [475, 320] on div "Finish time Required." at bounding box center [578, 300] width 352 height 62
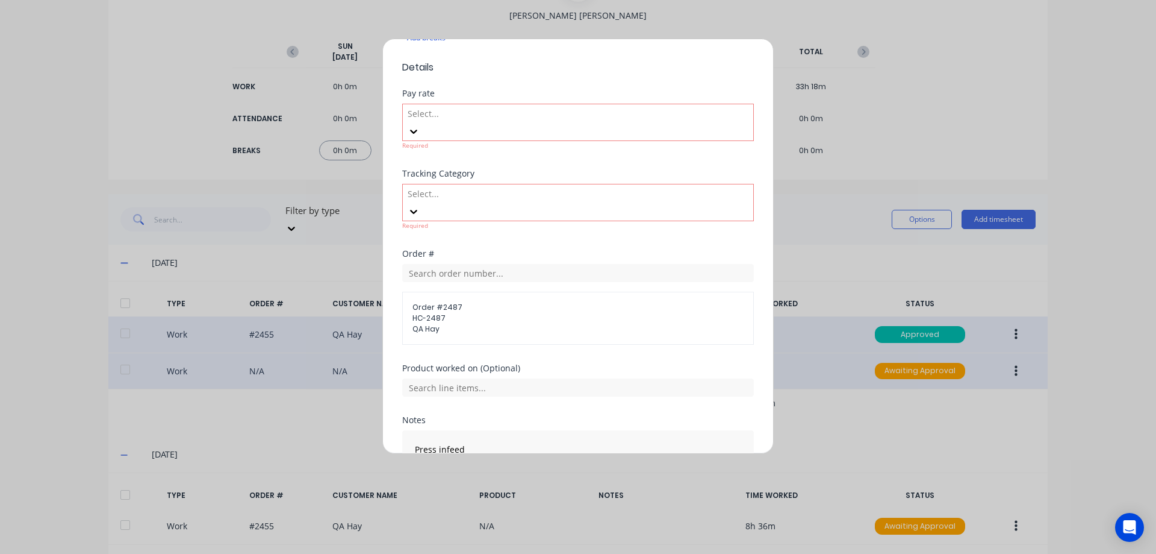
scroll to position [422, 0]
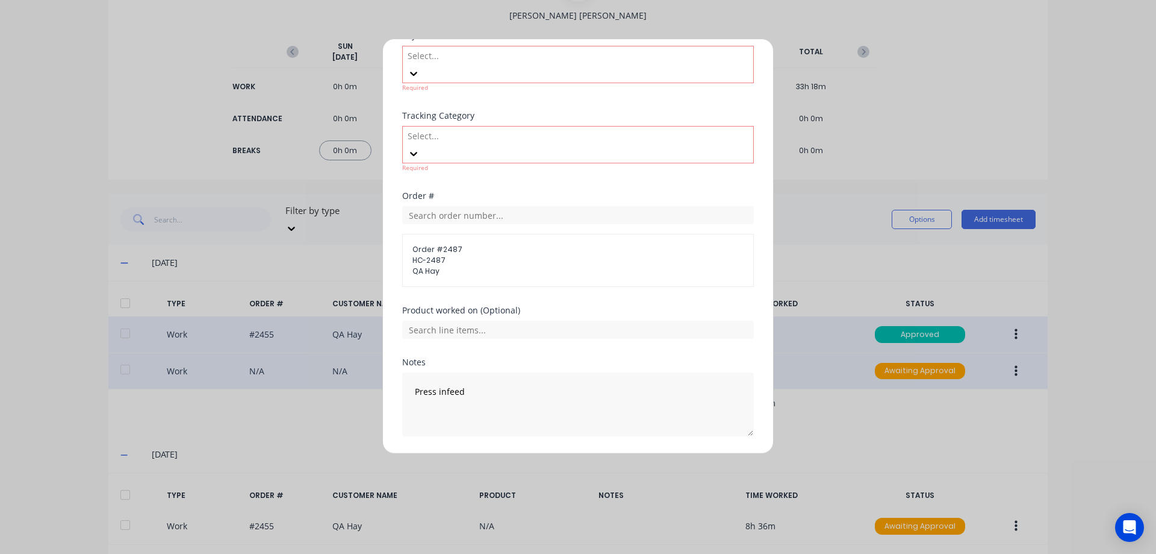
click at [520, 455] on button "Edit time tracking entry" at bounding box center [549, 464] width 103 height 19
click at [533, 455] on button "Edit time tracking entry" at bounding box center [549, 464] width 103 height 19
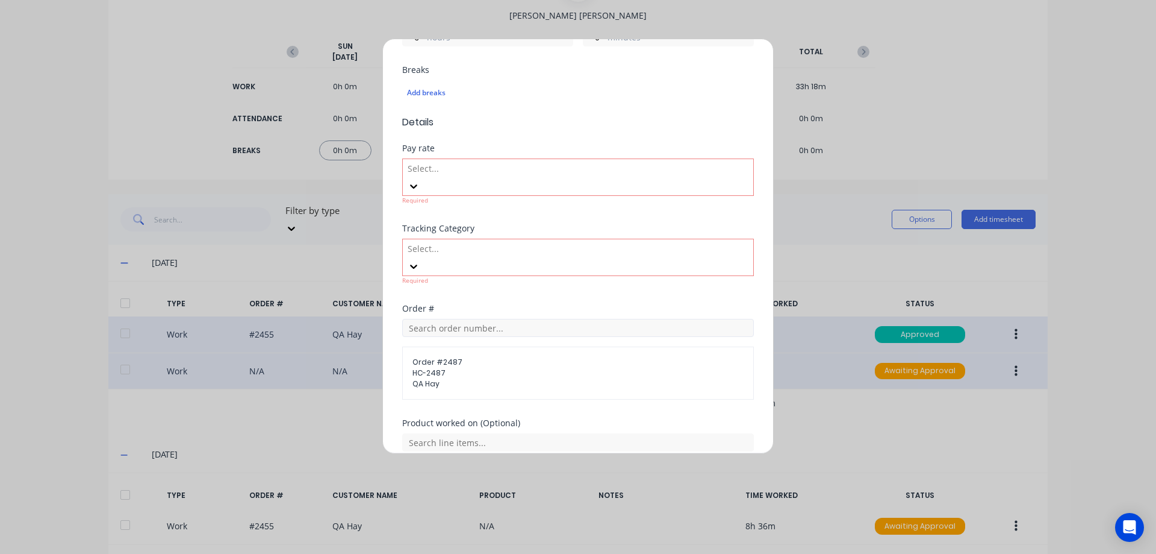
scroll to position [301, 0]
click at [536, 284] on div "Required" at bounding box center [578, 288] width 352 height 9
click at [530, 243] on div "Select... Required" at bounding box center [578, 267] width 352 height 49
click at [529, 249] on div at bounding box center [493, 256] width 173 height 15
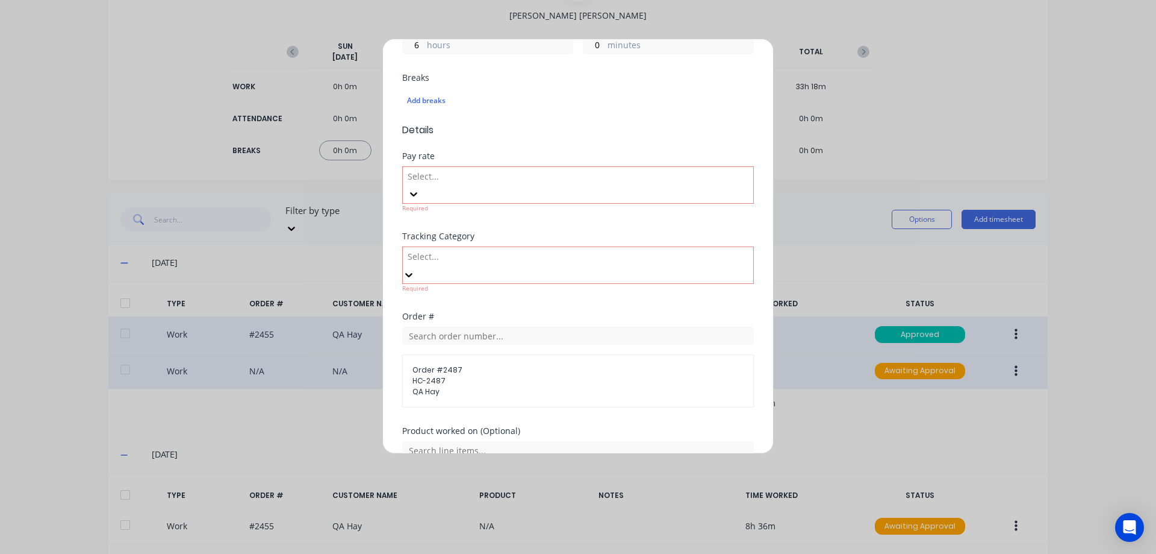
click at [529, 249] on div at bounding box center [493, 256] width 173 height 15
click at [512, 178] on div at bounding box center [493, 176] width 173 height 15
click at [514, 206] on div "Pay rate Select... Required" at bounding box center [578, 192] width 352 height 80
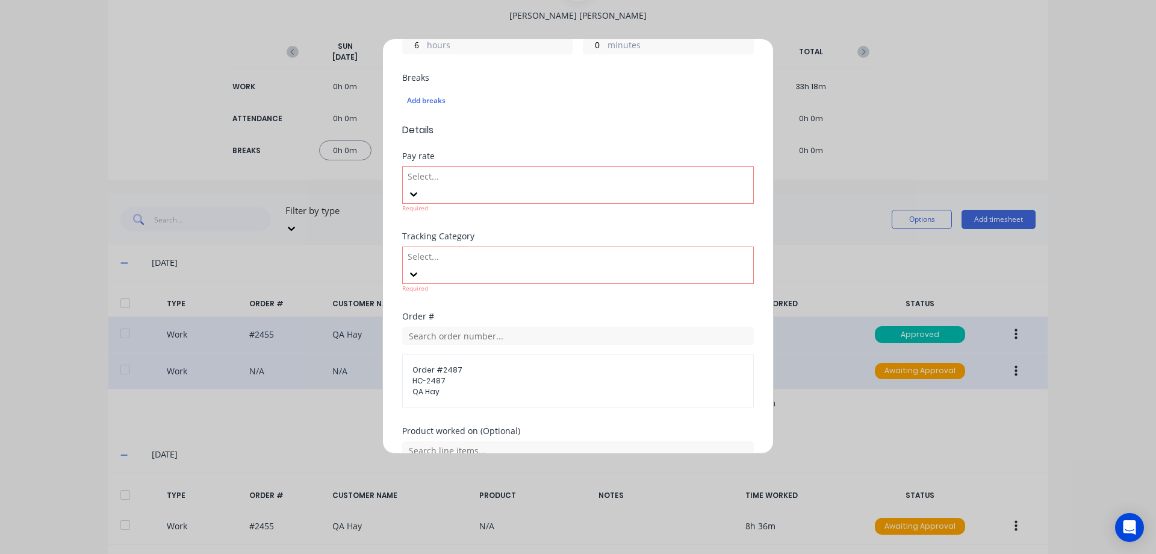
click at [526, 249] on div at bounding box center [493, 256] width 173 height 15
click at [522, 181] on div at bounding box center [493, 176] width 173 height 15
click at [579, 137] on form "Work Attendance When Date [DATE] Start time Finish time Hours worked 6 hours 0 …" at bounding box center [578, 192] width 352 height 807
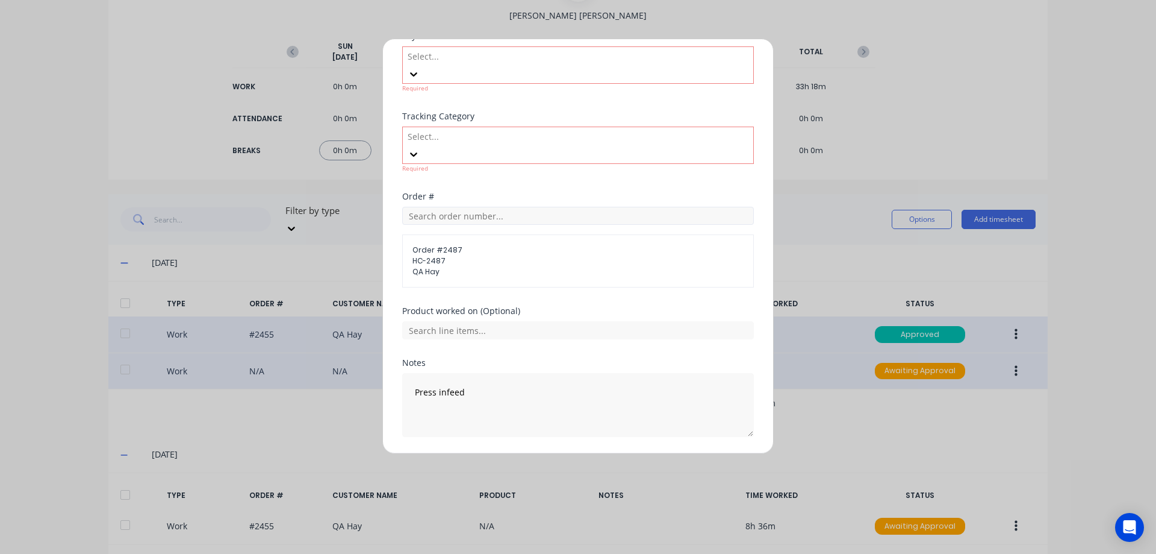
scroll to position [422, 0]
click at [626, 455] on button "Cancel" at bounding box center [635, 464] width 48 height 19
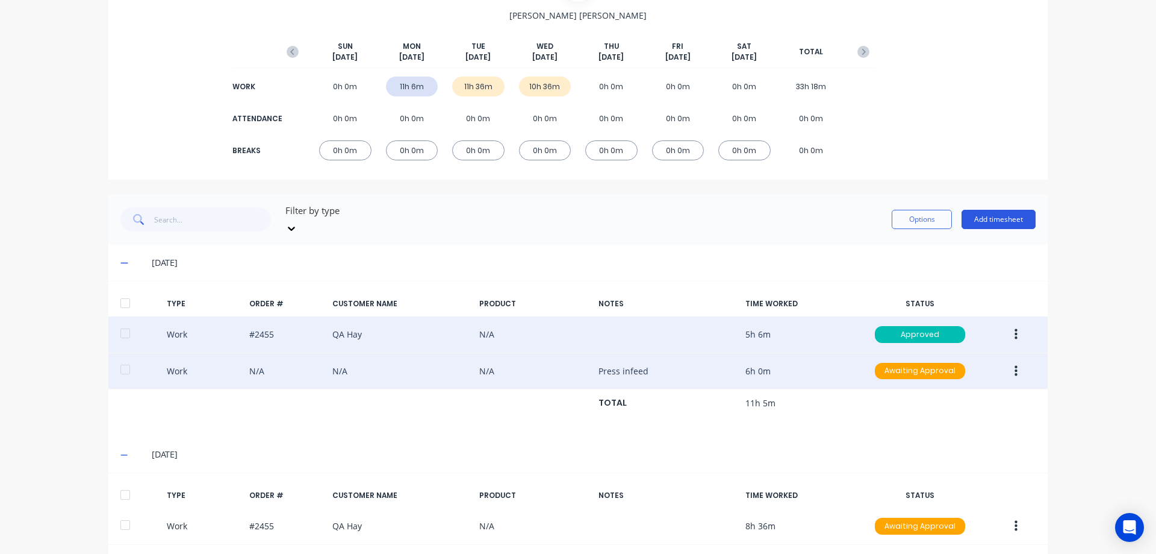
click at [1025, 210] on button "Add timesheet" at bounding box center [999, 219] width 74 height 19
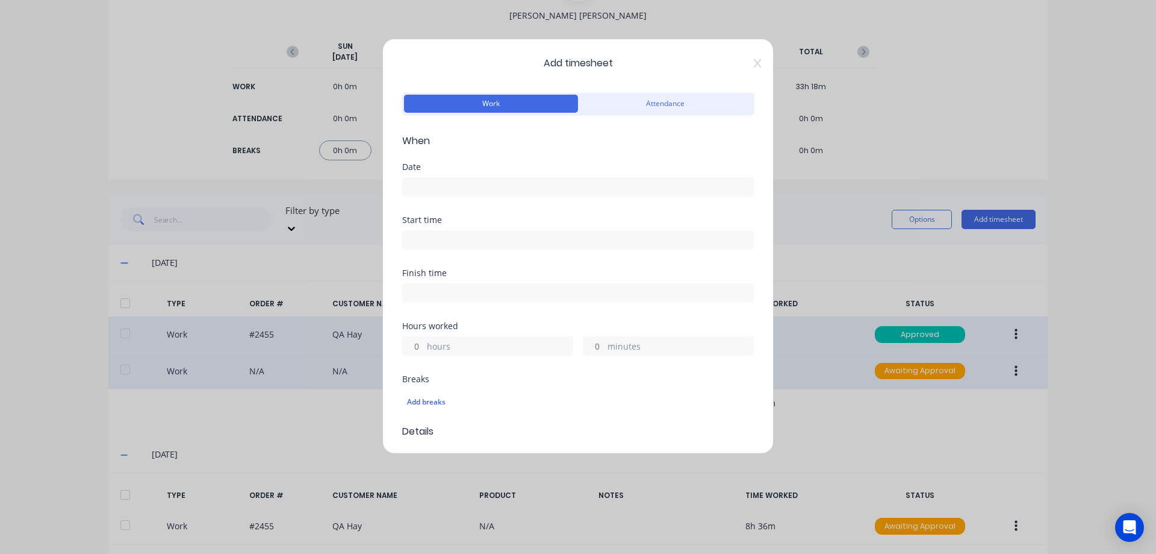
click at [469, 187] on input at bounding box center [578, 187] width 351 height 18
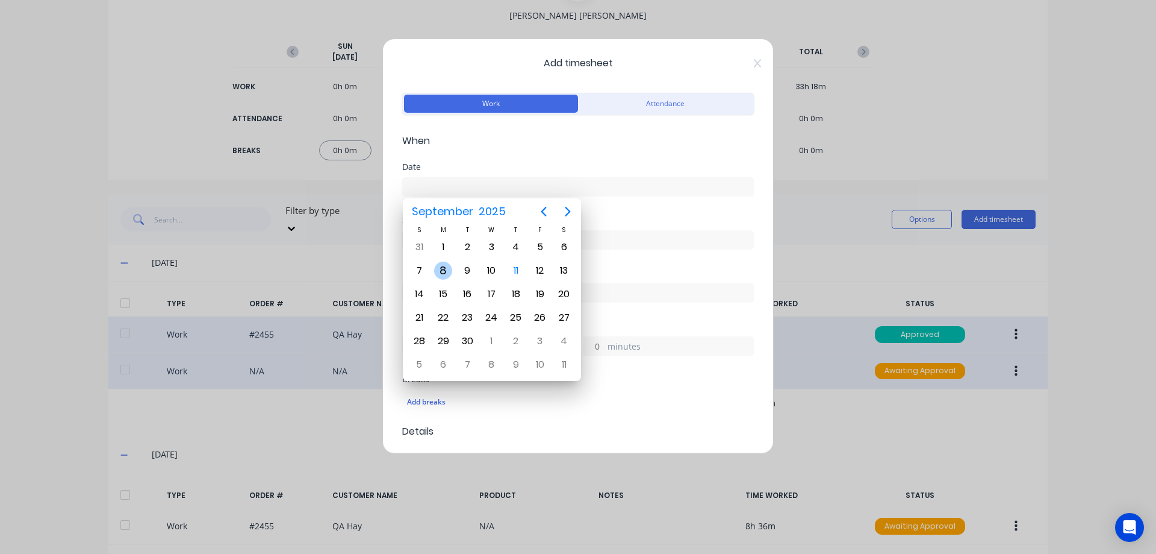
click at [445, 270] on div "8" at bounding box center [443, 270] width 18 height 18
type input "[DATE]"
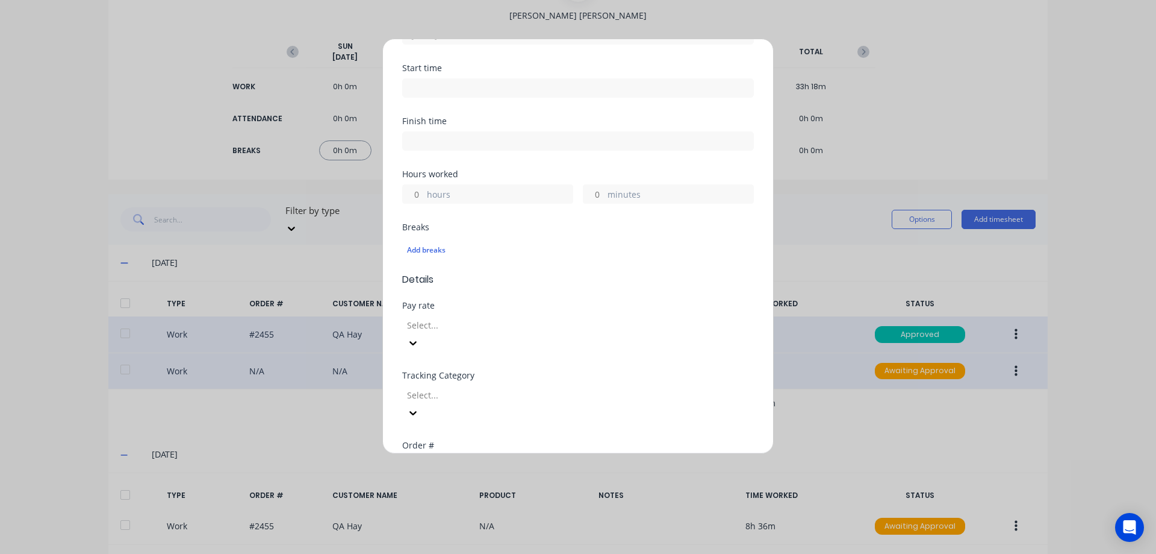
scroll to position [181, 0]
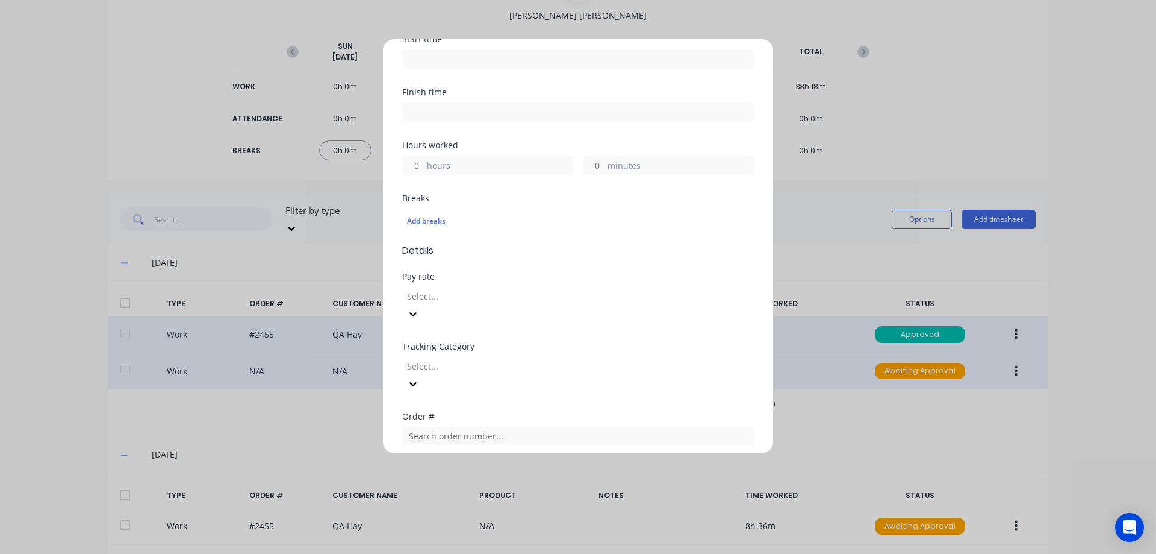
click at [432, 164] on label "hours" at bounding box center [500, 166] width 146 height 15
click at [424, 164] on input "hours" at bounding box center [413, 165] width 21 height 18
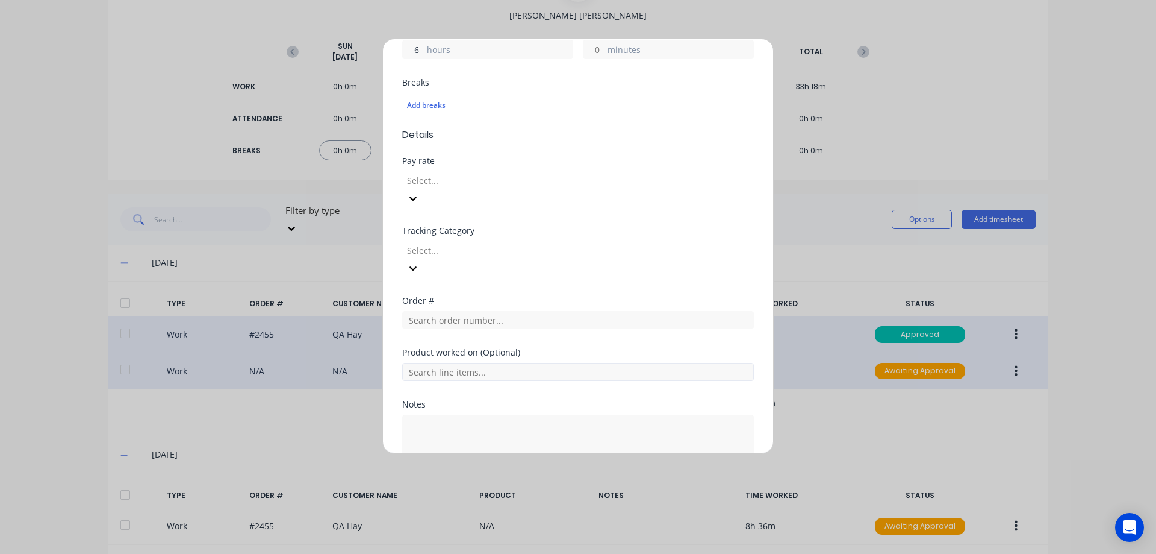
scroll to position [301, 0]
type input "6"
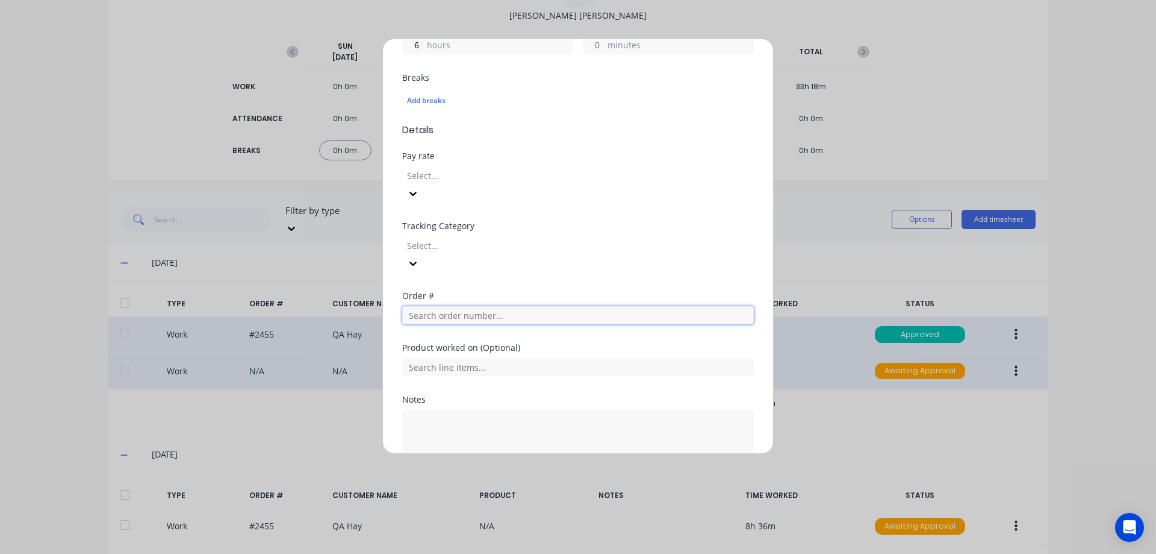
click at [491, 306] on input "text" at bounding box center [578, 315] width 352 height 18
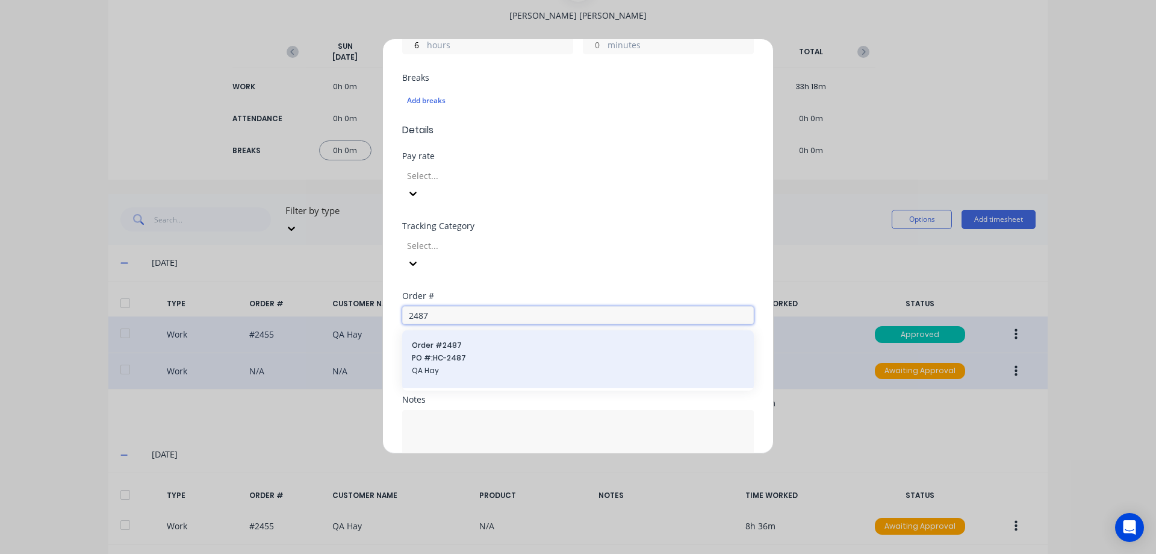
type input "2487"
click at [472, 365] on span "QA Hay" at bounding box center [578, 370] width 332 height 11
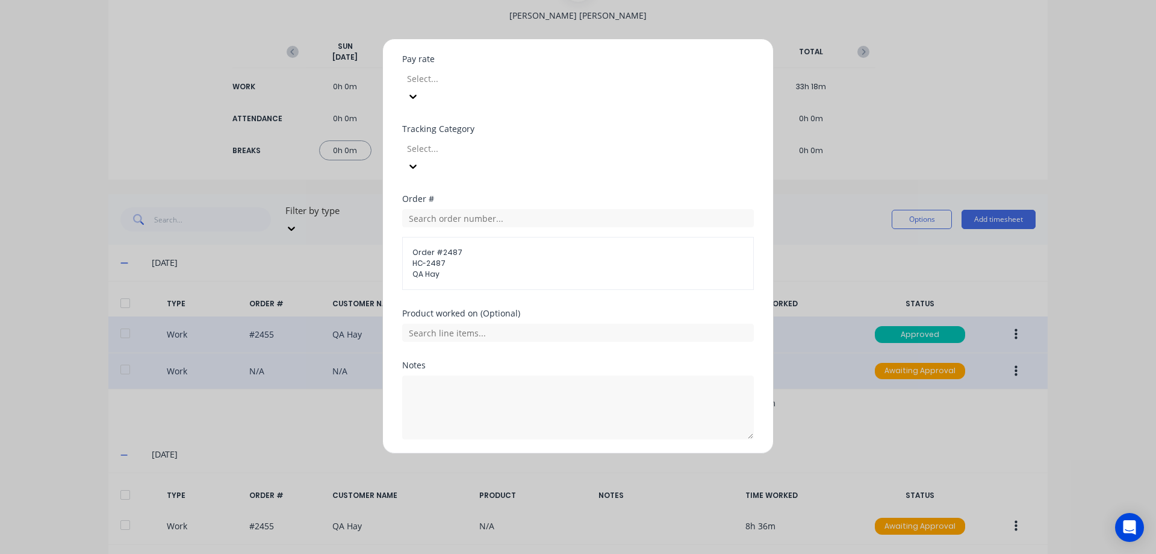
scroll to position [404, 0]
click at [563, 453] on button "Add manual time entry" at bounding box center [550, 462] width 102 height 19
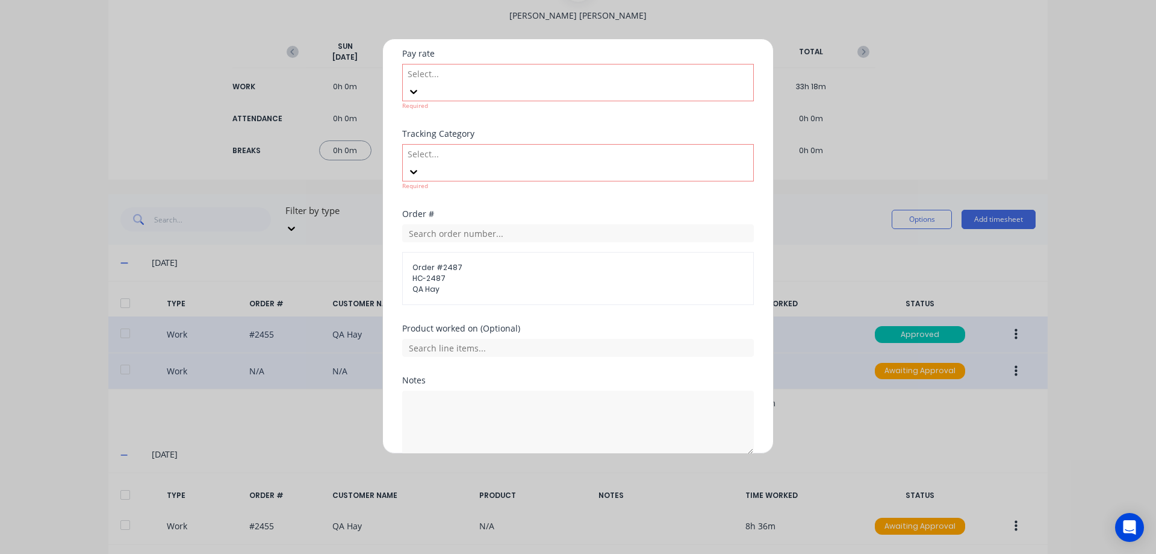
scroll to position [422, 0]
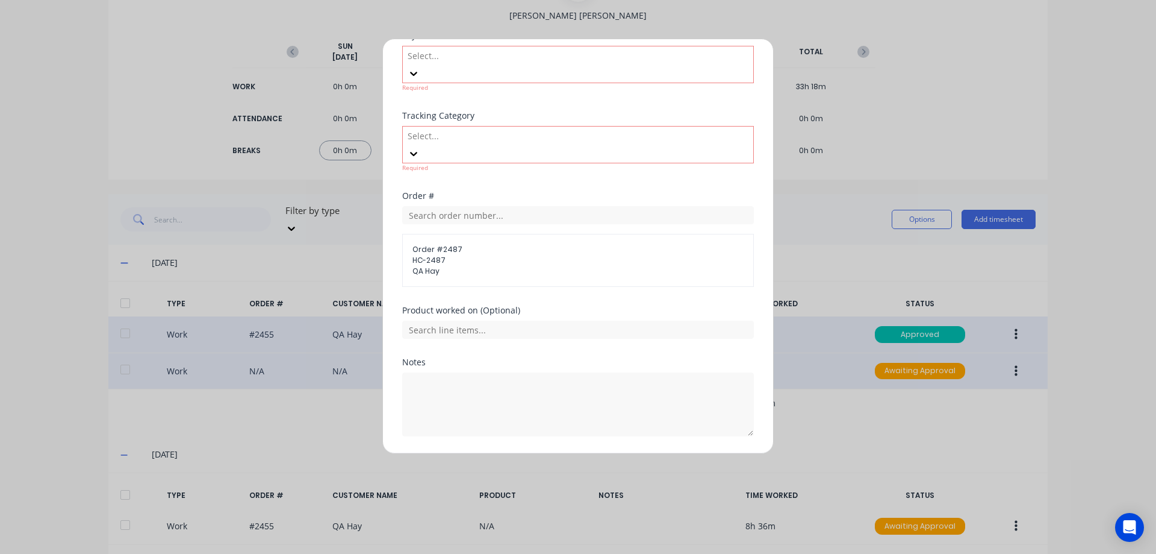
click at [558, 128] on div at bounding box center [493, 135] width 173 height 15
click at [546, 49] on div at bounding box center [493, 55] width 173 height 15
click at [546, 48] on div at bounding box center [493, 55] width 173 height 15
click at [622, 455] on button "Cancel" at bounding box center [634, 464] width 48 height 19
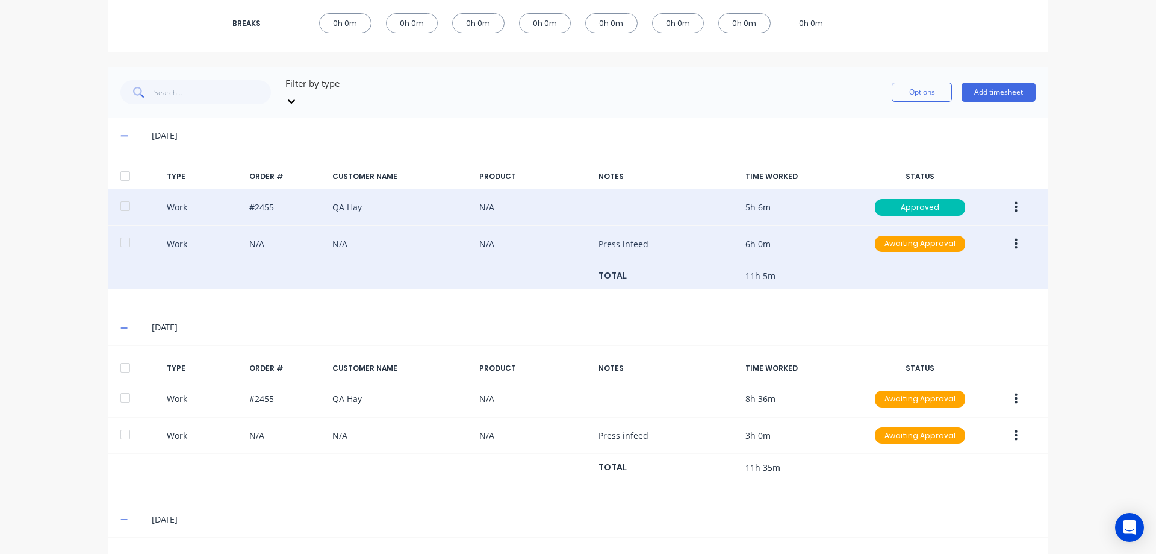
scroll to position [241, 0]
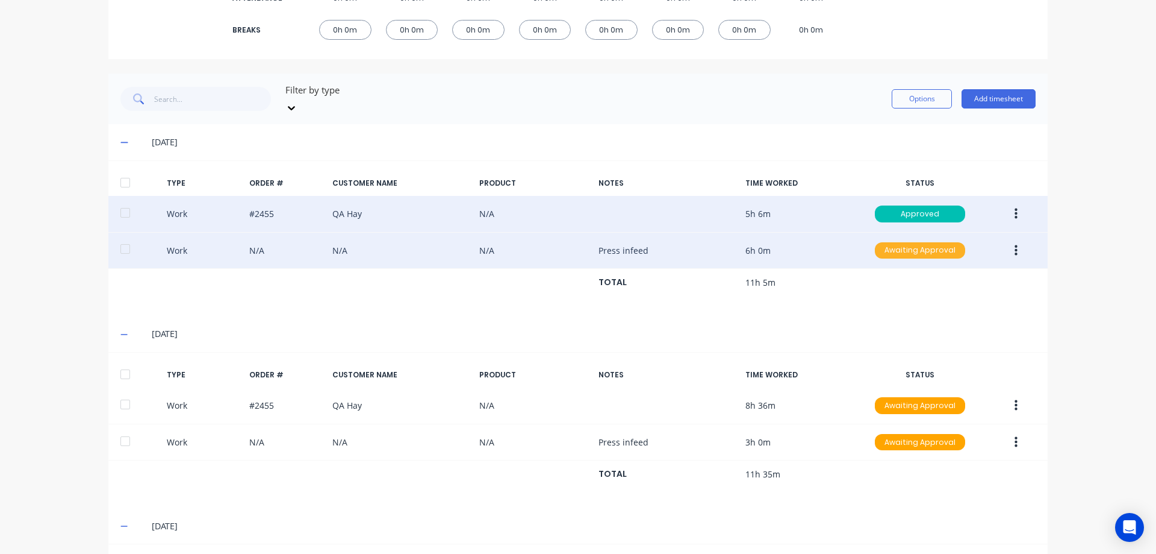
click at [910, 242] on div "Awaiting Approval" at bounding box center [920, 250] width 90 height 17
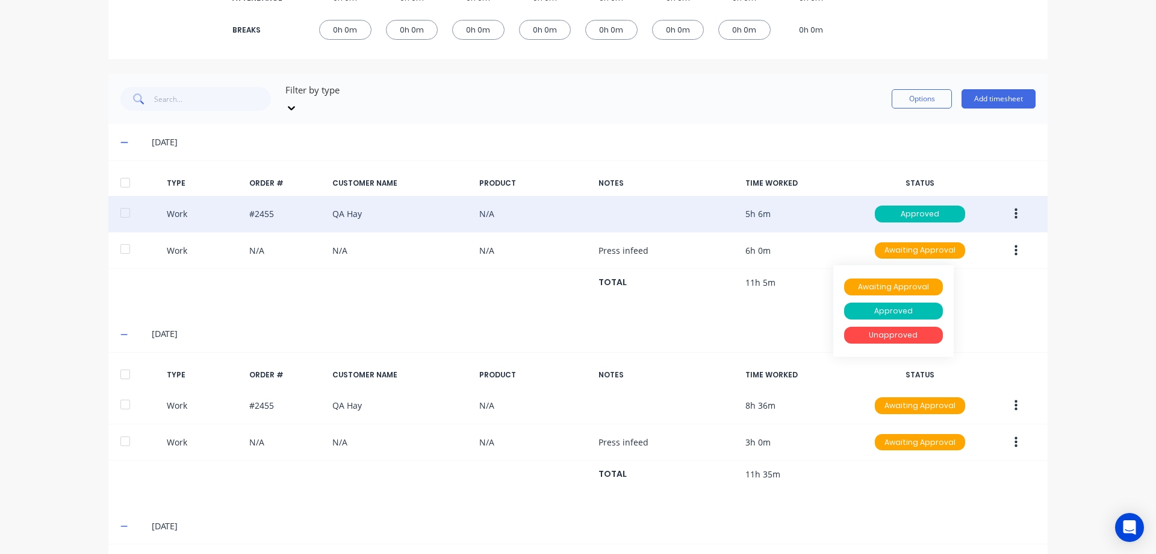
click at [953, 296] on div "TYPE ORDER # CUSTOMER NAME PRODUCT NOTES TIME WORKED STATUS Work #2455 QA Hay N…" at bounding box center [578, 237] width 940 height 155
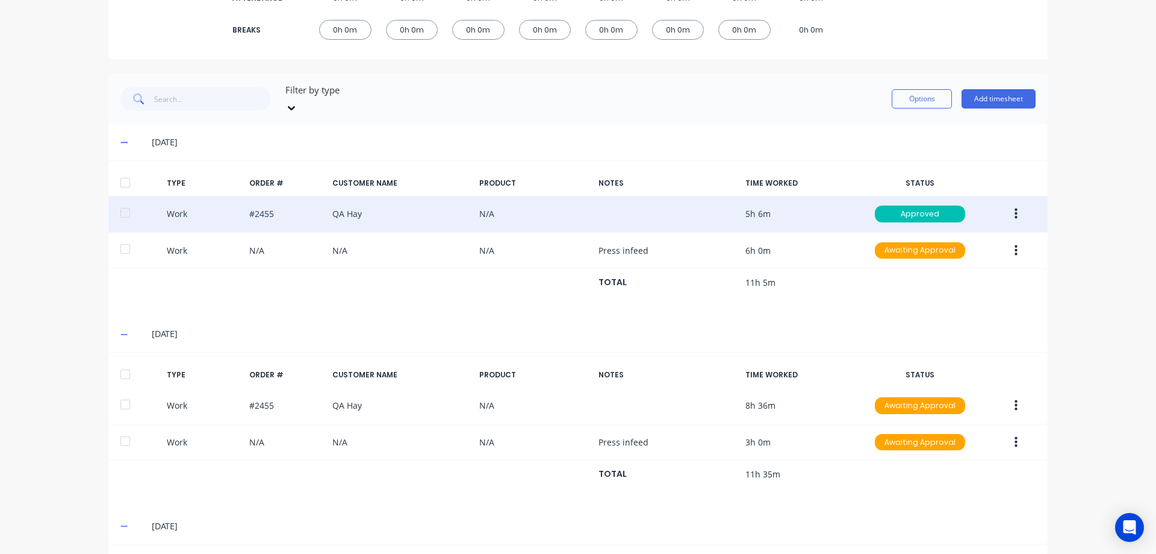
scroll to position [301, 0]
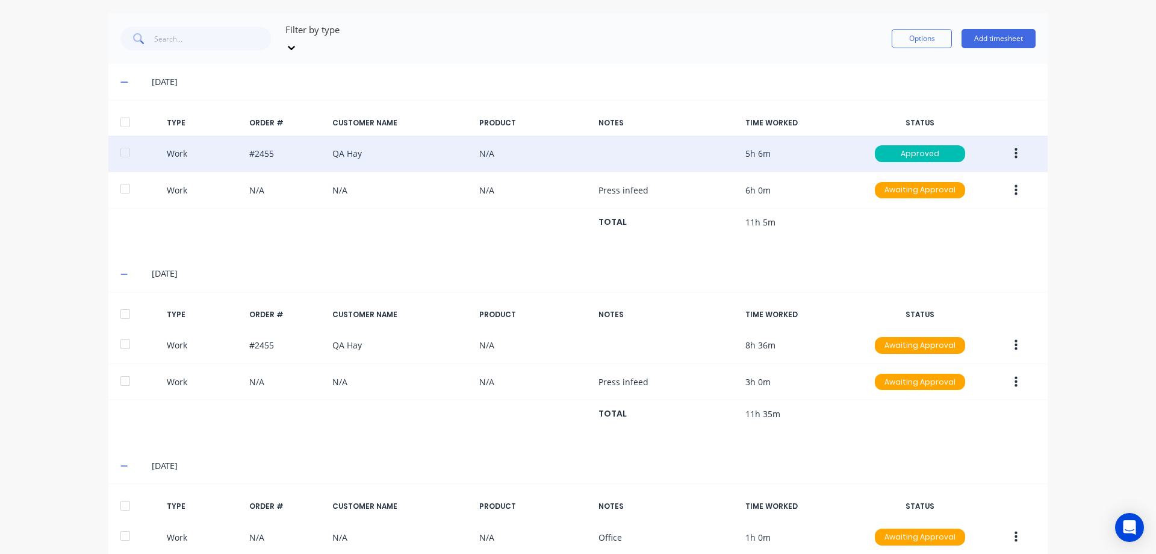
click at [1008, 179] on button "button" at bounding box center [1016, 190] width 28 height 22
click at [1081, 189] on div "dashboard products sales purchasing productivity dashboard products Product Cat…" at bounding box center [578, 277] width 1156 height 554
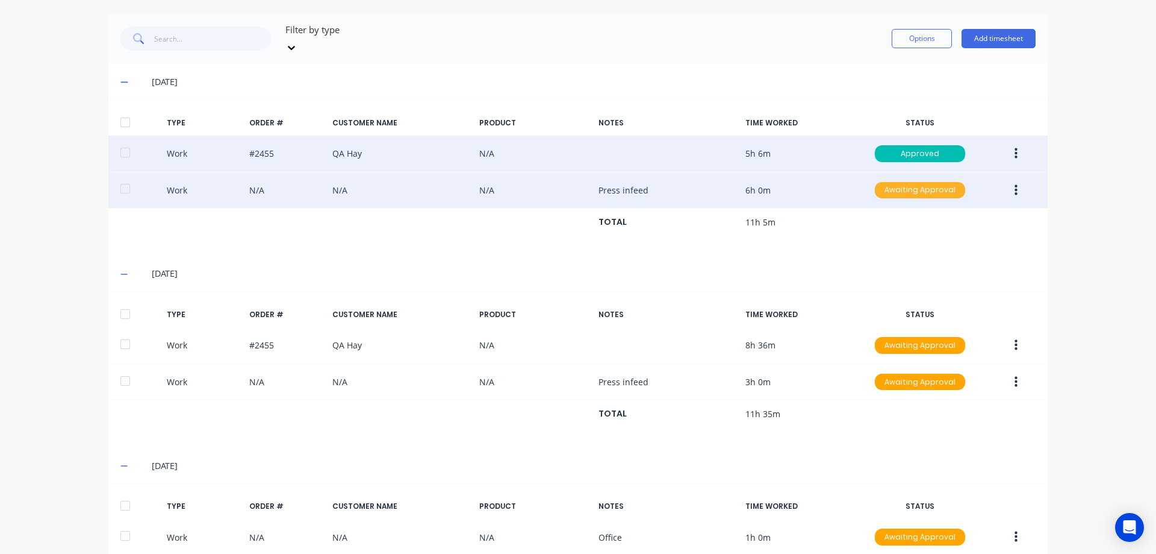
click at [908, 182] on div "Awaiting Approval" at bounding box center [920, 190] width 90 height 17
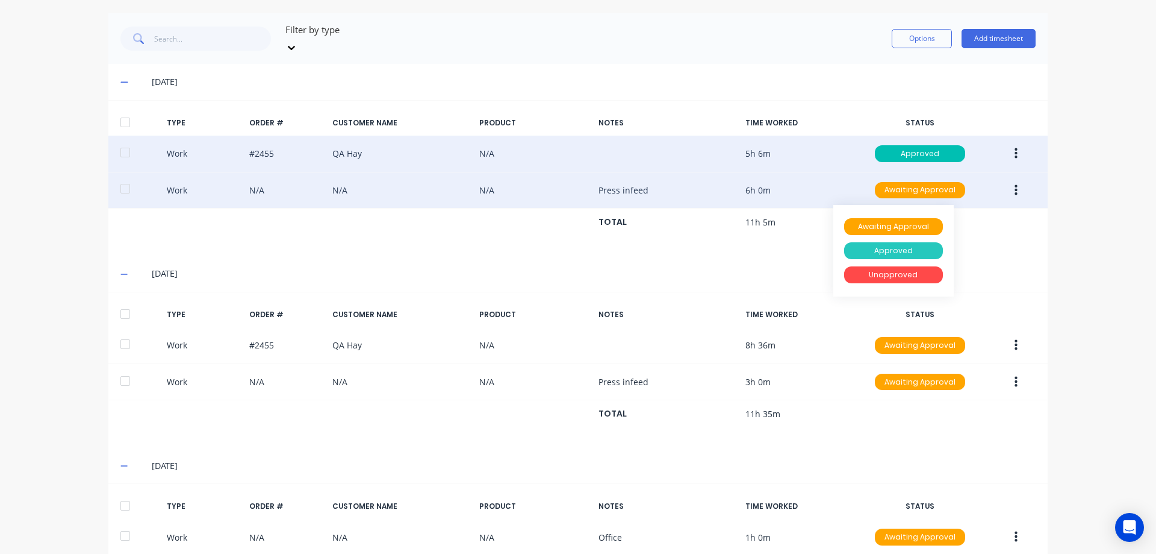
click at [917, 242] on div "Approved" at bounding box center [893, 250] width 99 height 17
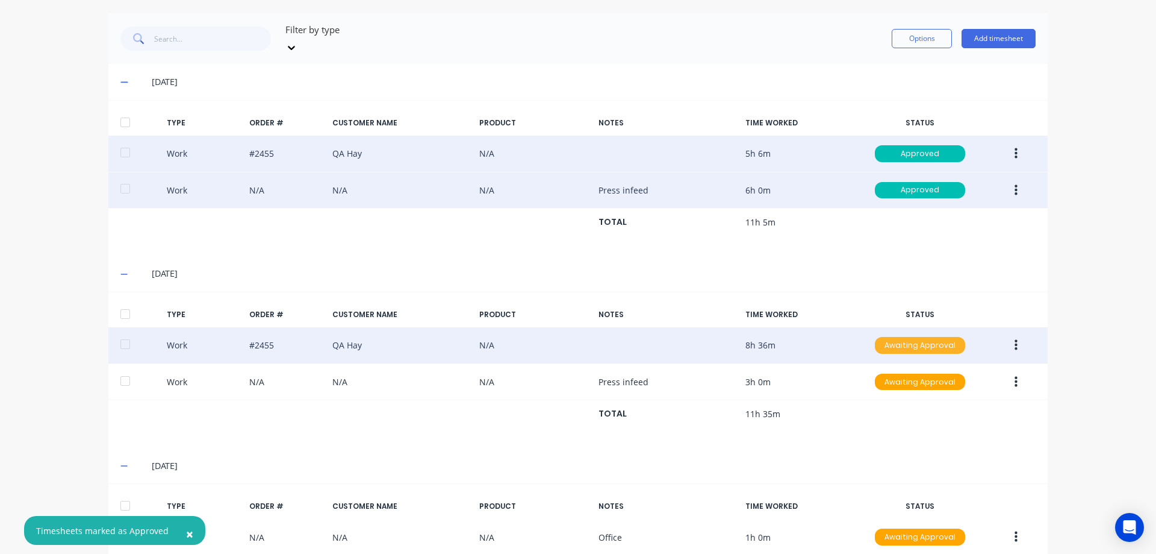
click at [934, 337] on div "Awaiting Approval" at bounding box center [920, 345] width 90 height 17
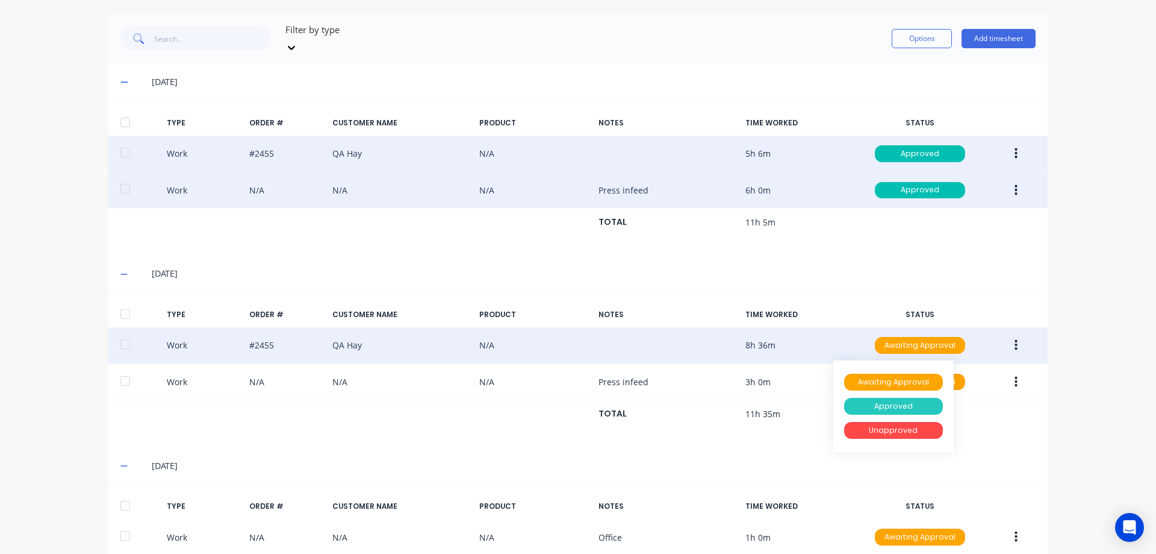
click at [916, 398] on div "Approved" at bounding box center [893, 406] width 99 height 17
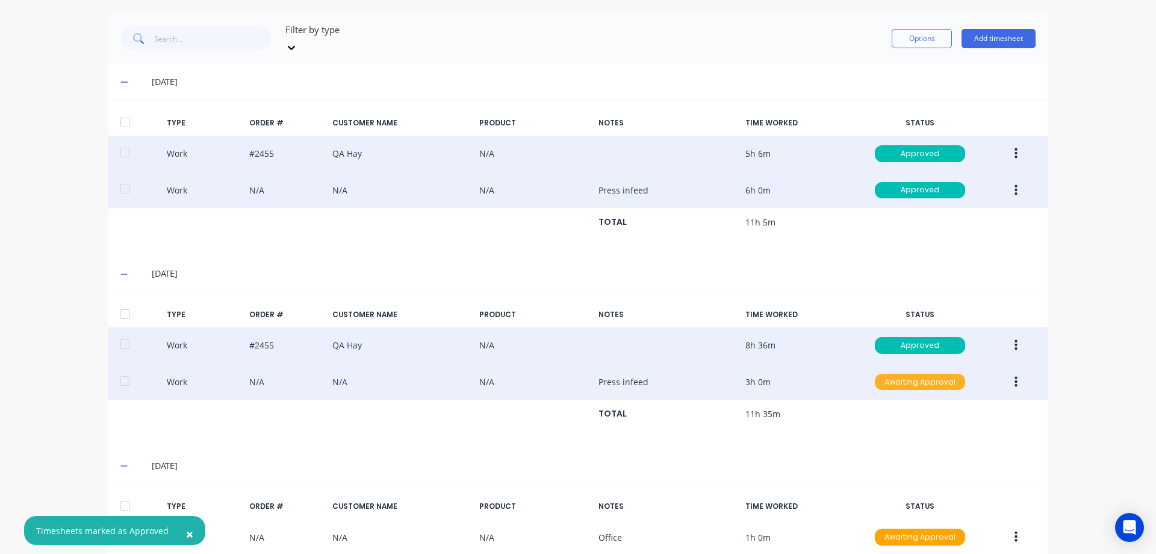
click at [917, 373] on div "Awaiting Approval" at bounding box center [920, 381] width 90 height 17
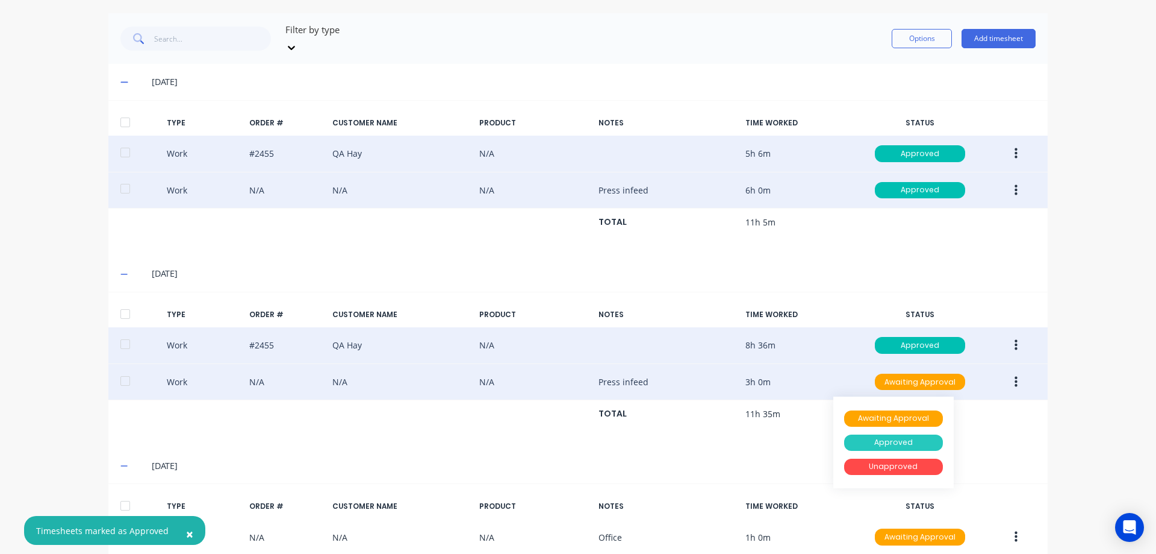
click at [910, 434] on div "Approved" at bounding box center [893, 442] width 99 height 17
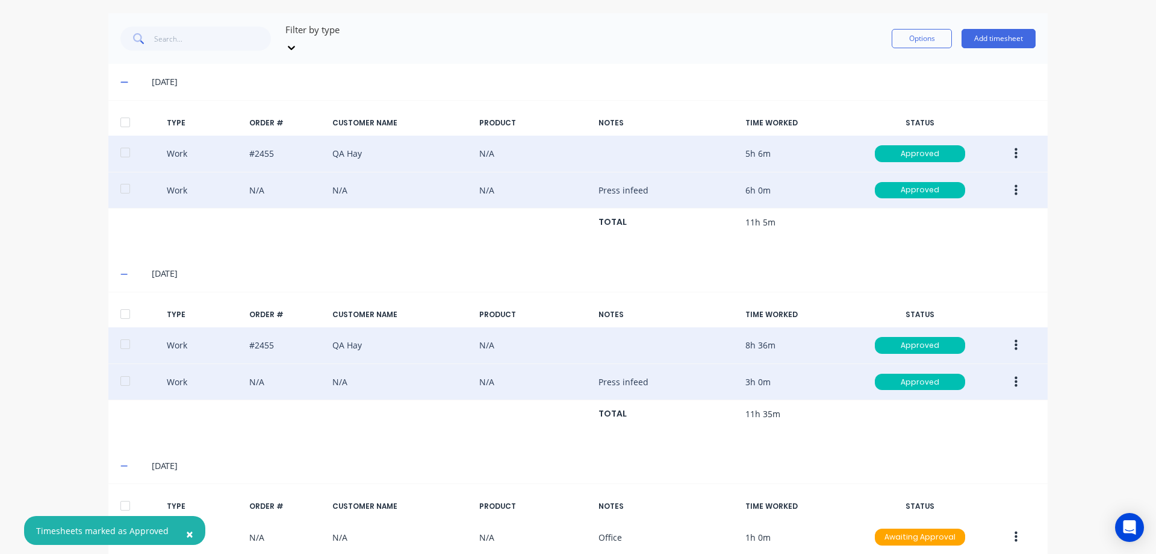
scroll to position [463, 0]
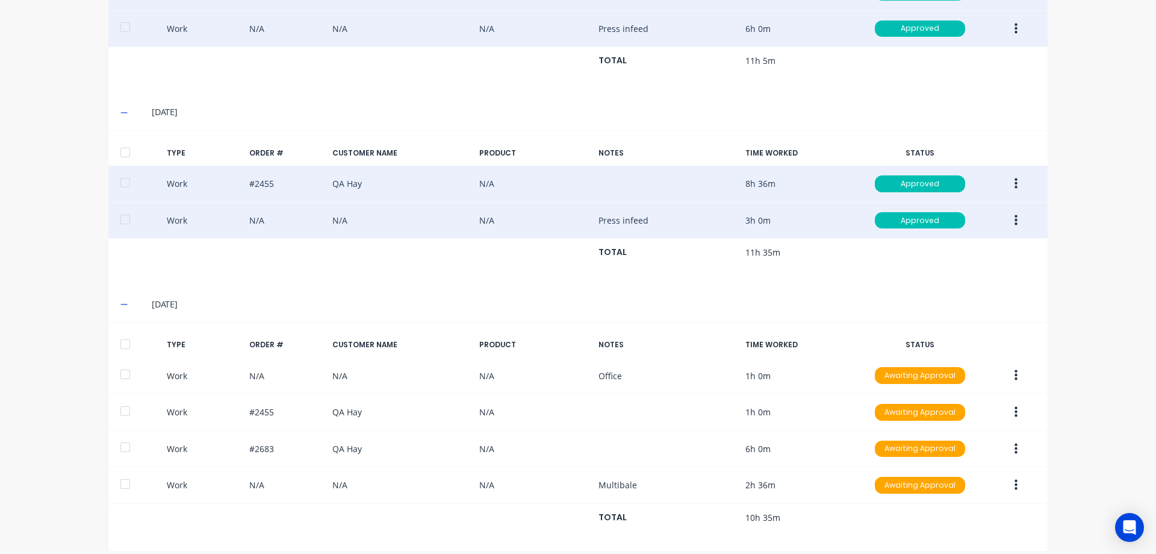
click at [124, 332] on div at bounding box center [125, 344] width 24 height 24
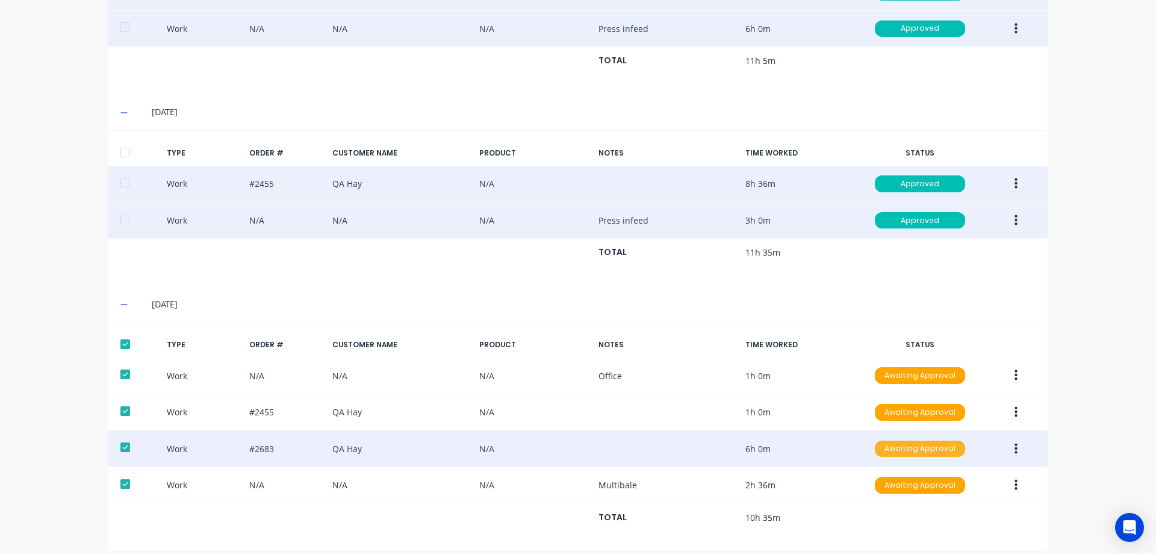
click at [894, 441] on div "Awaiting Approval" at bounding box center [920, 448] width 90 height 17
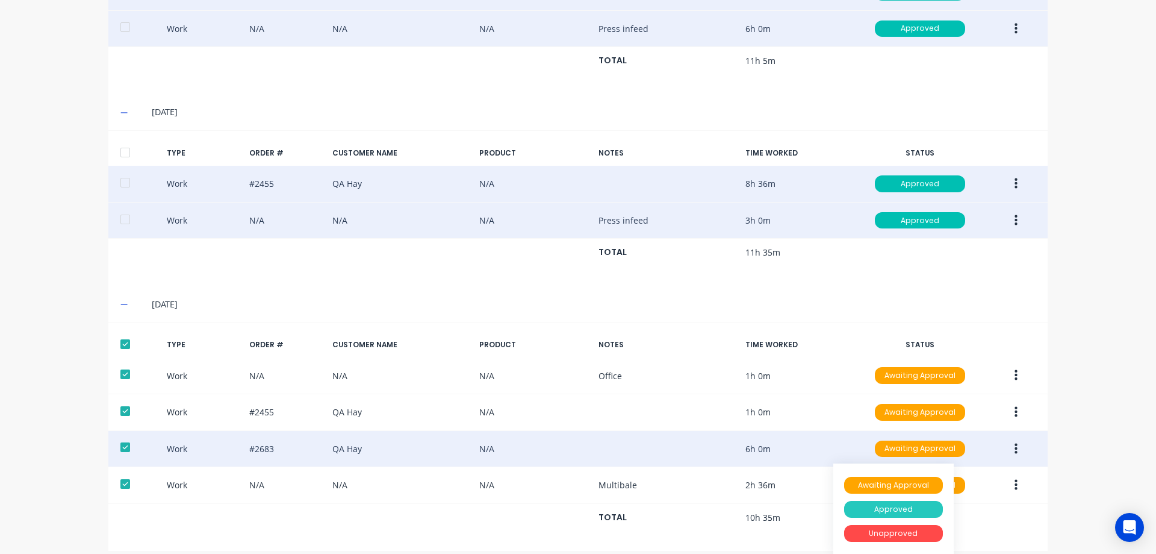
click at [894, 501] on div "Approved" at bounding box center [893, 509] width 99 height 17
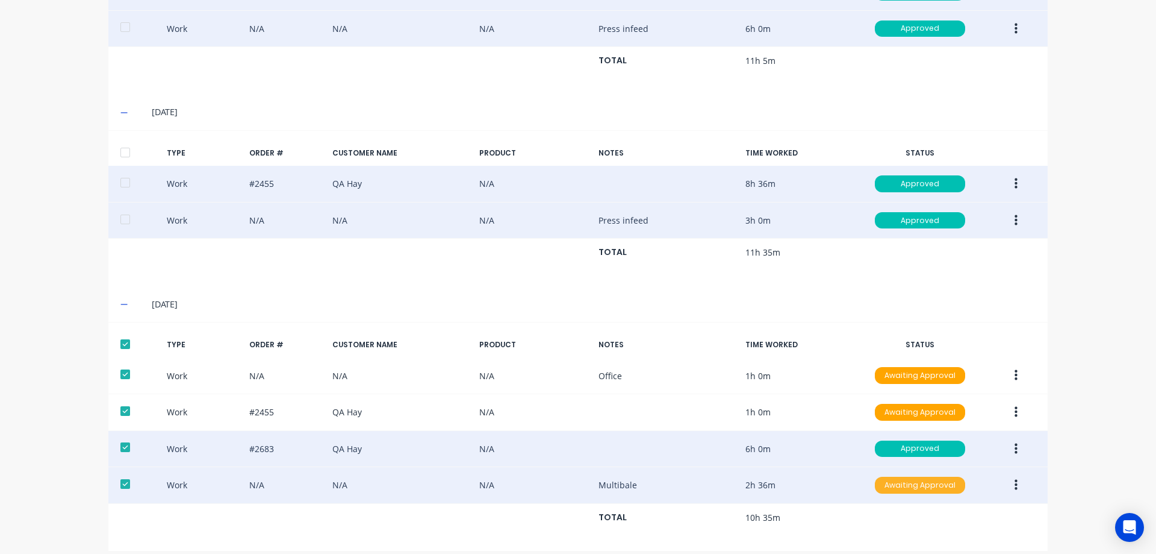
click at [910, 476] on div "Awaiting Approval" at bounding box center [920, 484] width 90 height 17
click at [912, 537] on div "Approved" at bounding box center [893, 545] width 99 height 17
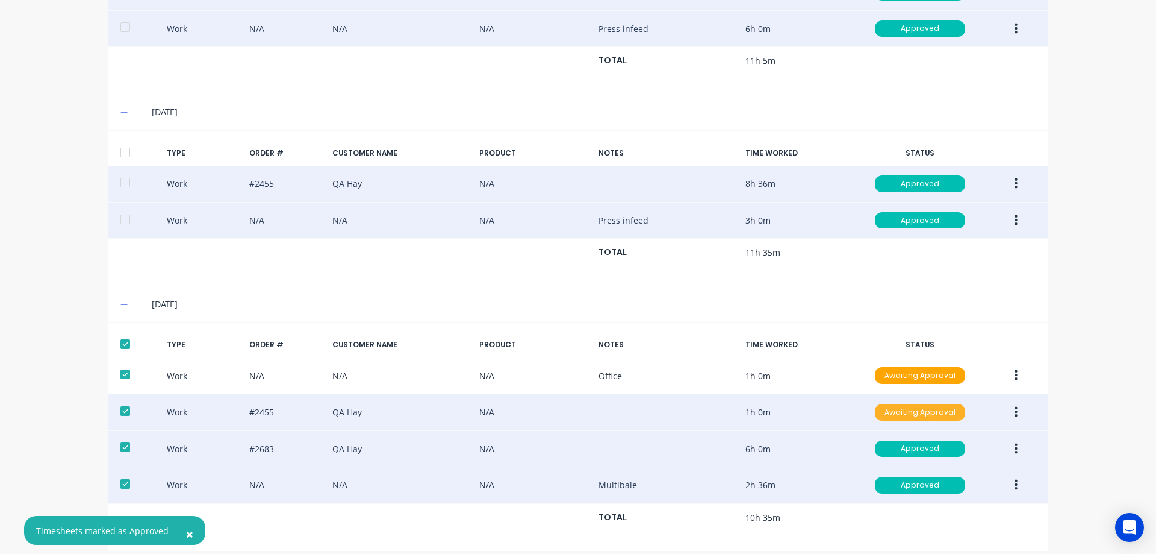
click at [917, 404] on div "Awaiting Approval" at bounding box center [920, 412] width 90 height 17
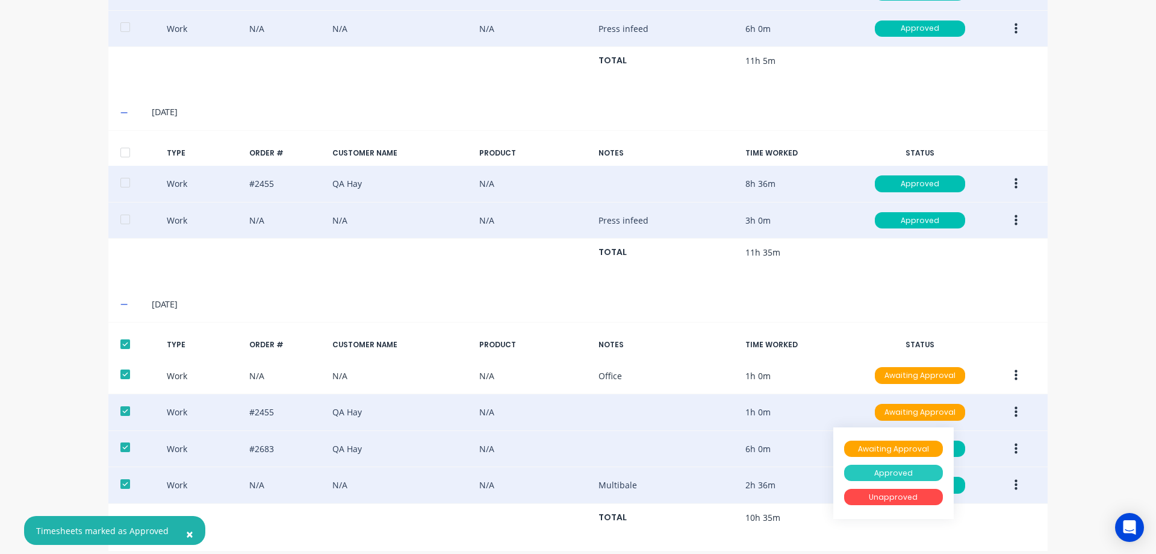
click at [919, 464] on div "Approved" at bounding box center [893, 472] width 99 height 17
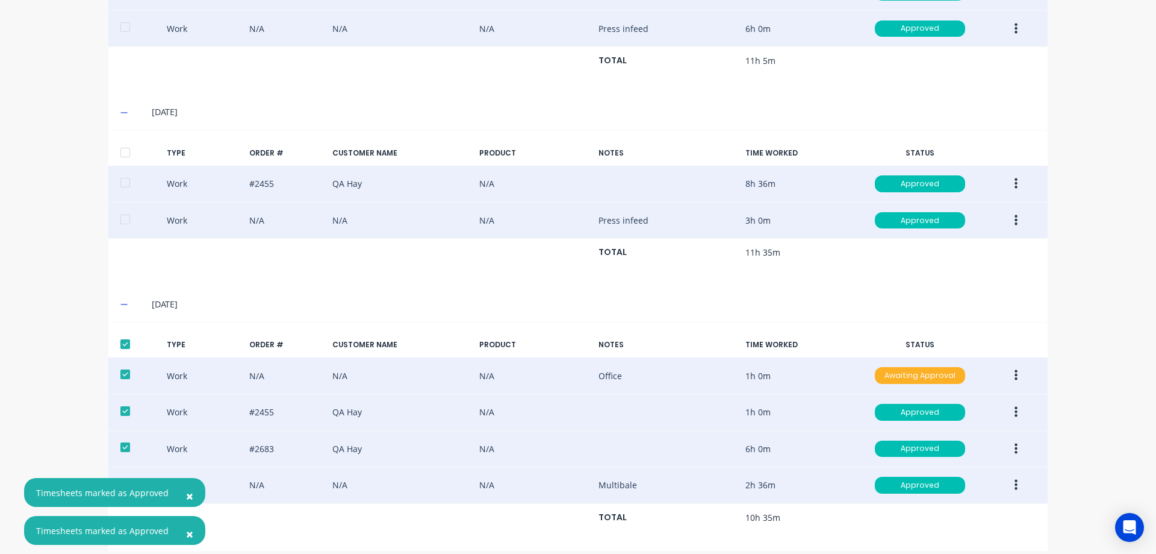
click at [931, 368] on div "Awaiting Approval" at bounding box center [920, 375] width 90 height 17
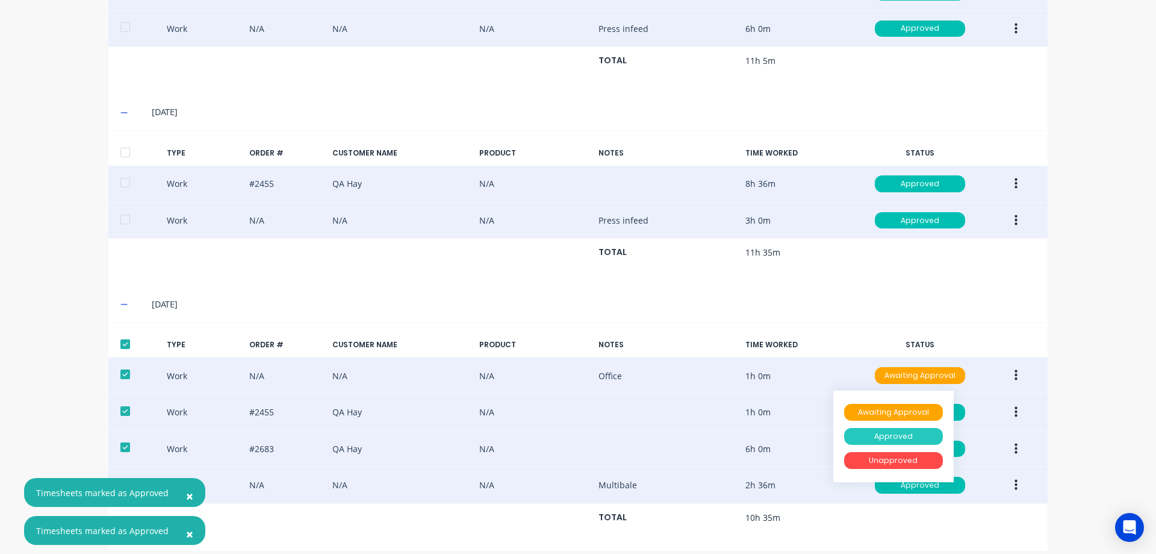
click at [920, 428] on div "Approved" at bounding box center [893, 436] width 99 height 17
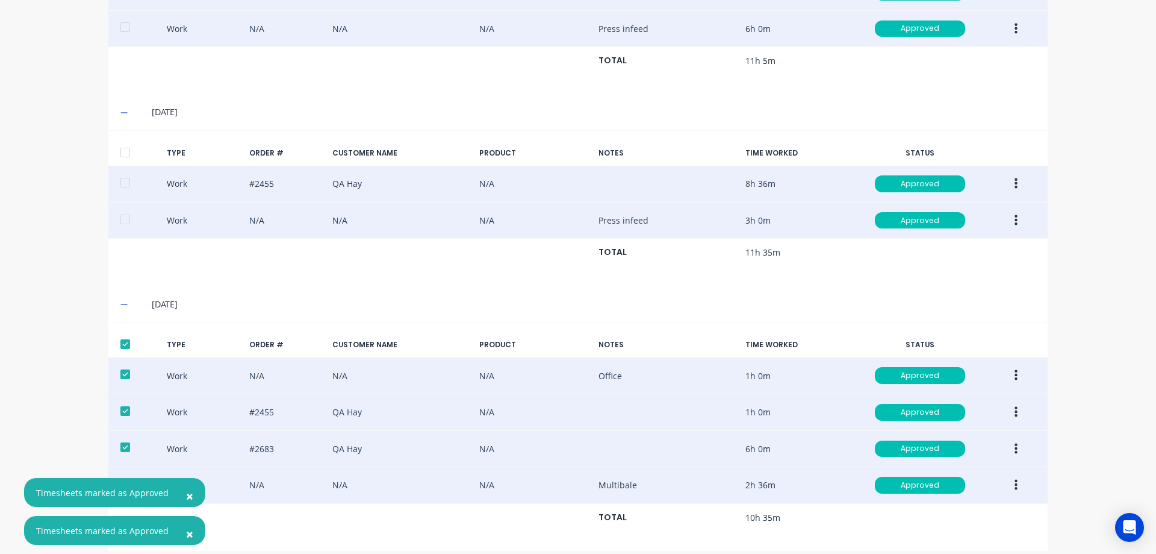
click at [189, 535] on span "×" at bounding box center [189, 533] width 7 height 17
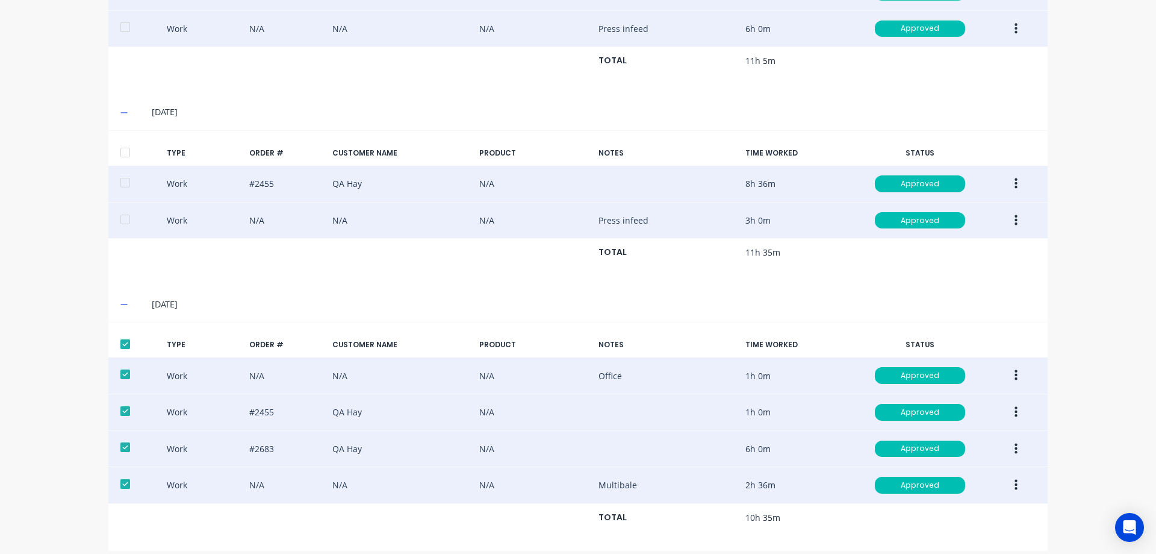
click at [1059, 382] on div "dashboard products sales purchasing productivity dashboard products Product Cat…" at bounding box center [578, 277] width 1156 height 554
